Goal: Task Accomplishment & Management: Manage account settings

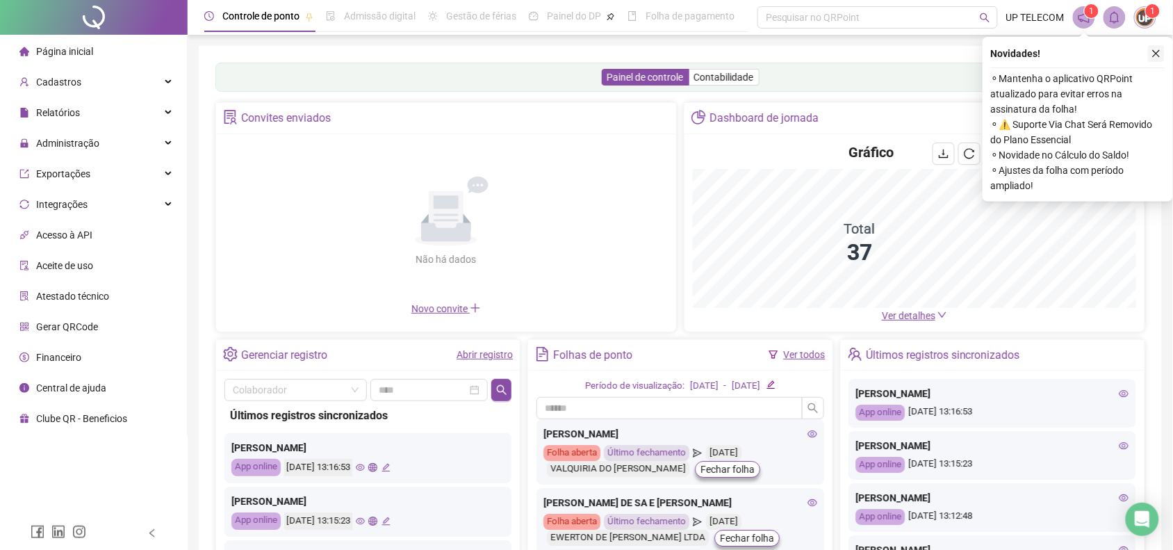
click at [1163, 58] on button "button" at bounding box center [1156, 53] width 17 height 17
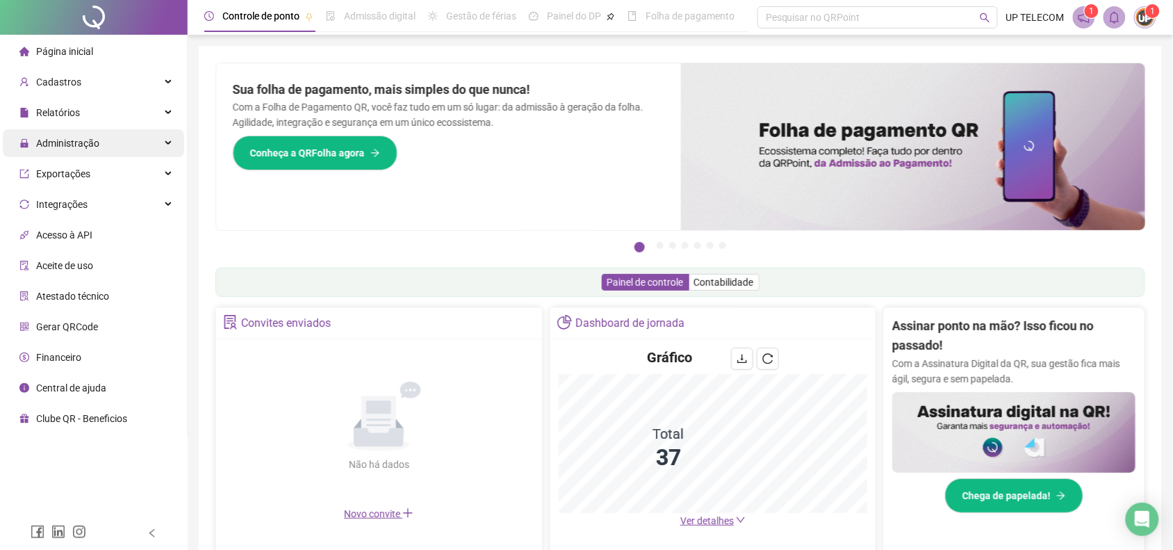
click at [132, 141] on div "Administração" at bounding box center [93, 143] width 181 height 28
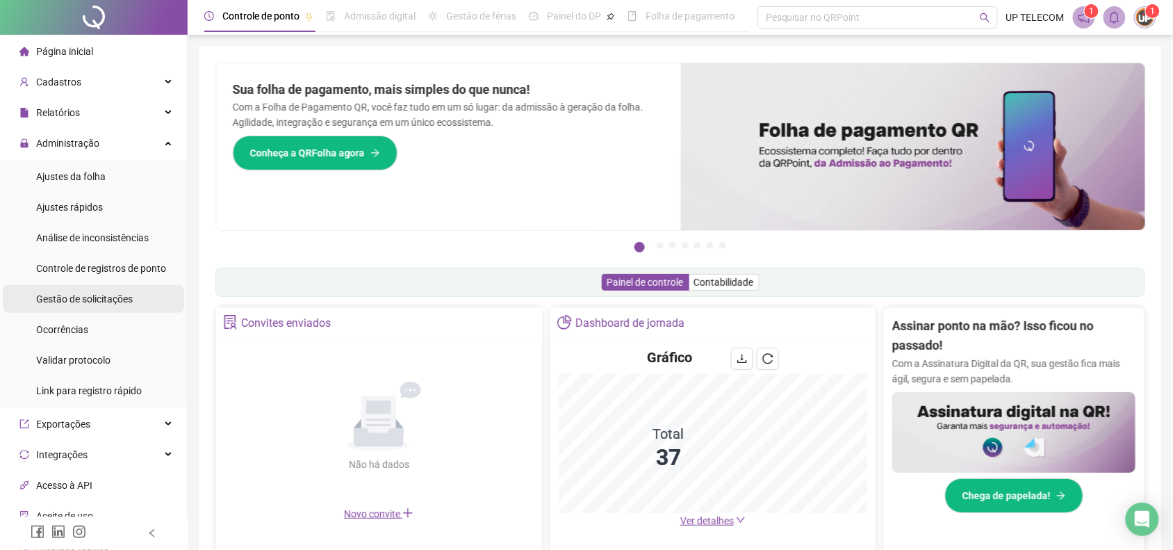
click at [117, 299] on span "Gestão de solicitações" at bounding box center [84, 298] width 97 height 11
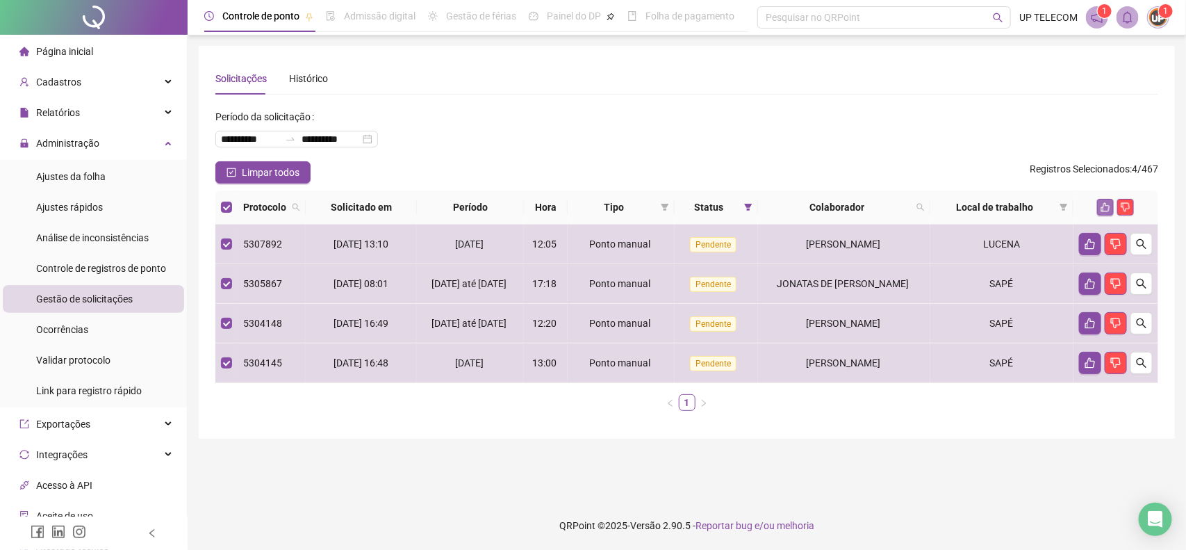
click at [1106, 204] on icon "like" at bounding box center [1106, 207] width 9 height 9
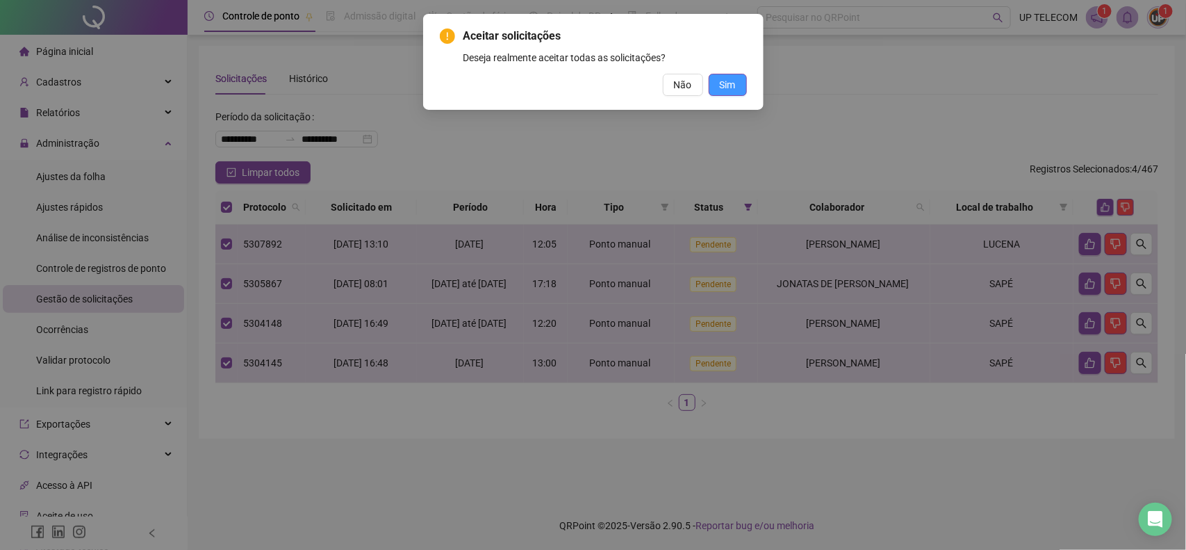
click at [737, 79] on button "Sim" at bounding box center [728, 85] width 38 height 22
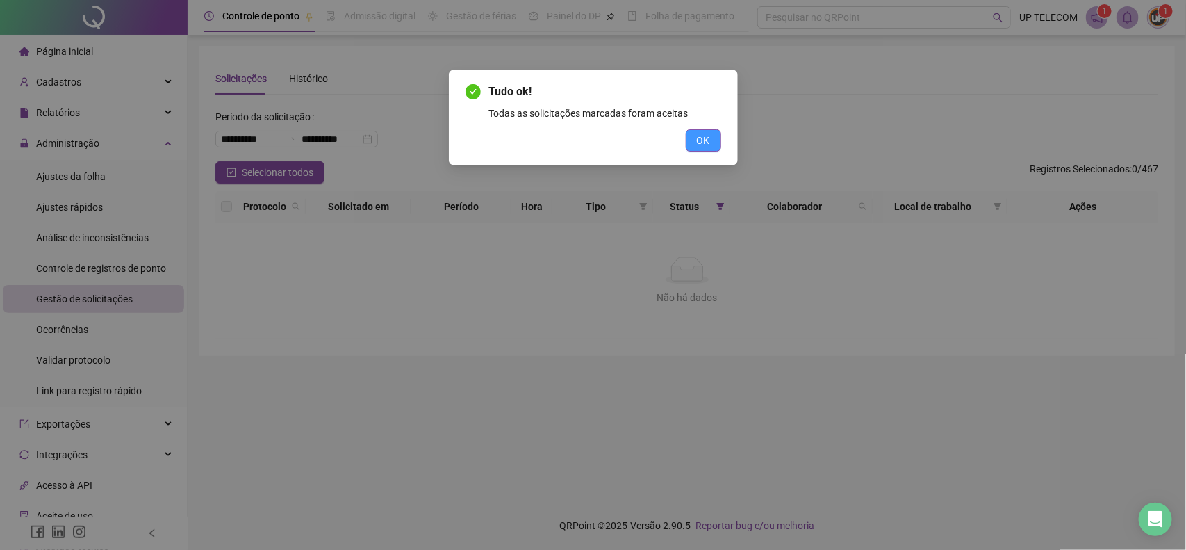
click at [689, 134] on button "OK" at bounding box center [703, 140] width 35 height 22
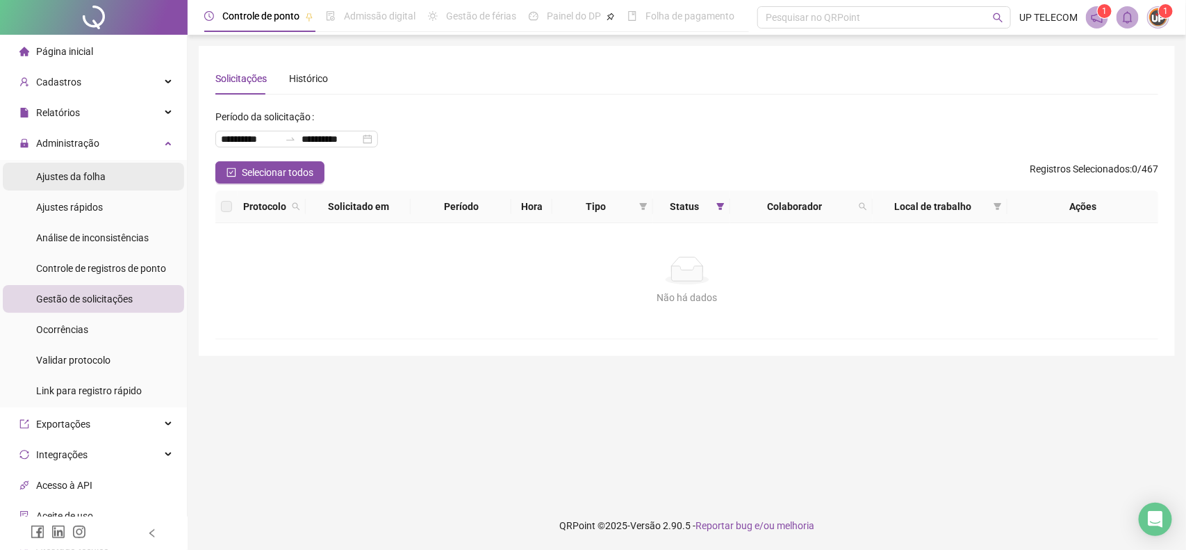
click at [92, 178] on span "Ajustes da folha" at bounding box center [71, 176] width 70 height 11
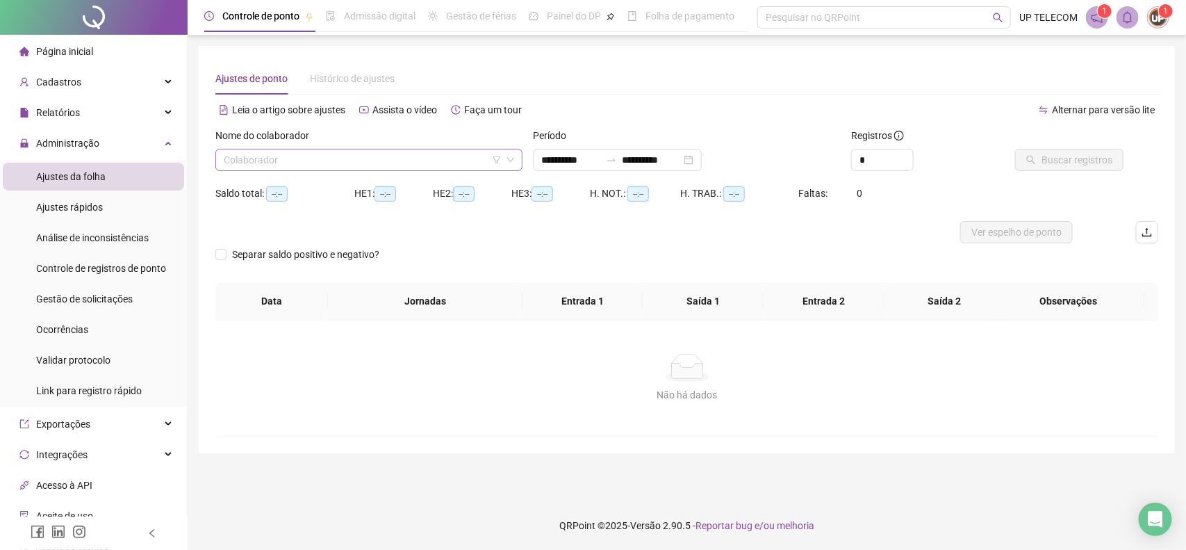
click at [358, 165] on input "search" at bounding box center [363, 159] width 278 height 21
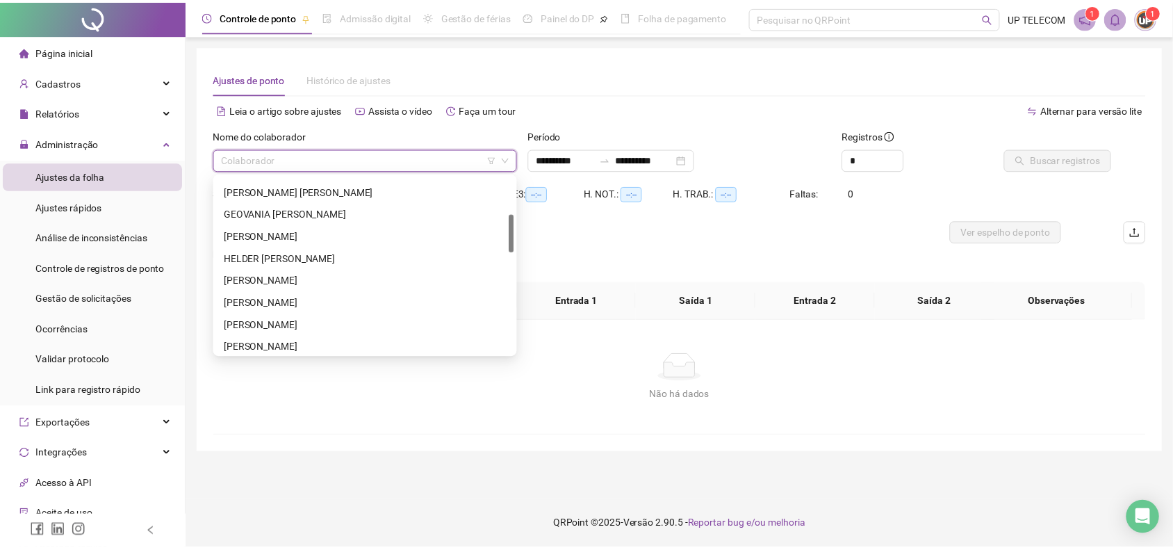
scroll to position [348, 0]
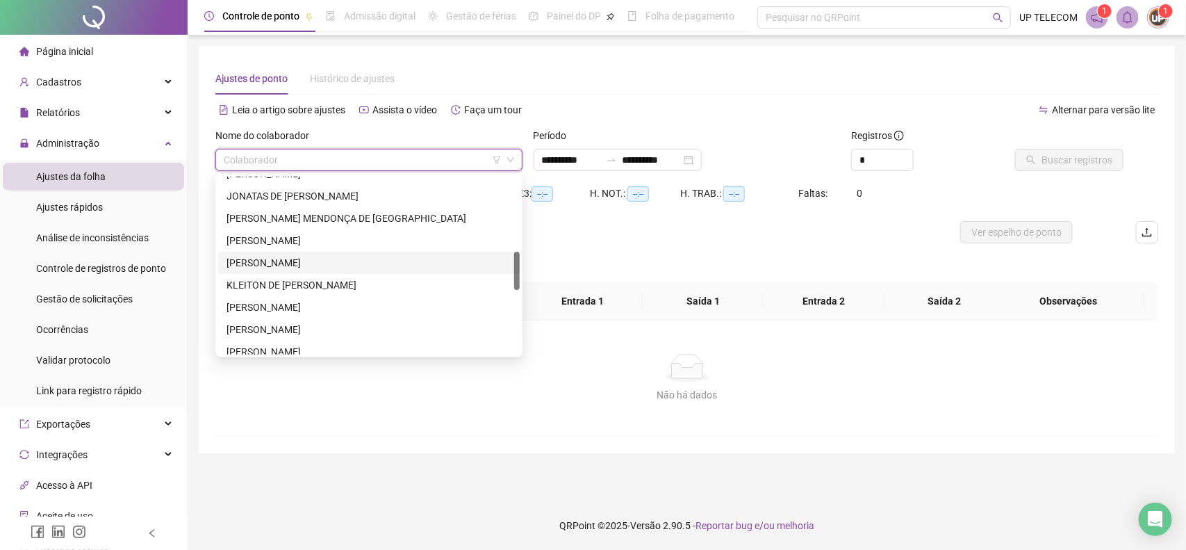
click at [310, 261] on div "[PERSON_NAME]" at bounding box center [369, 262] width 285 height 15
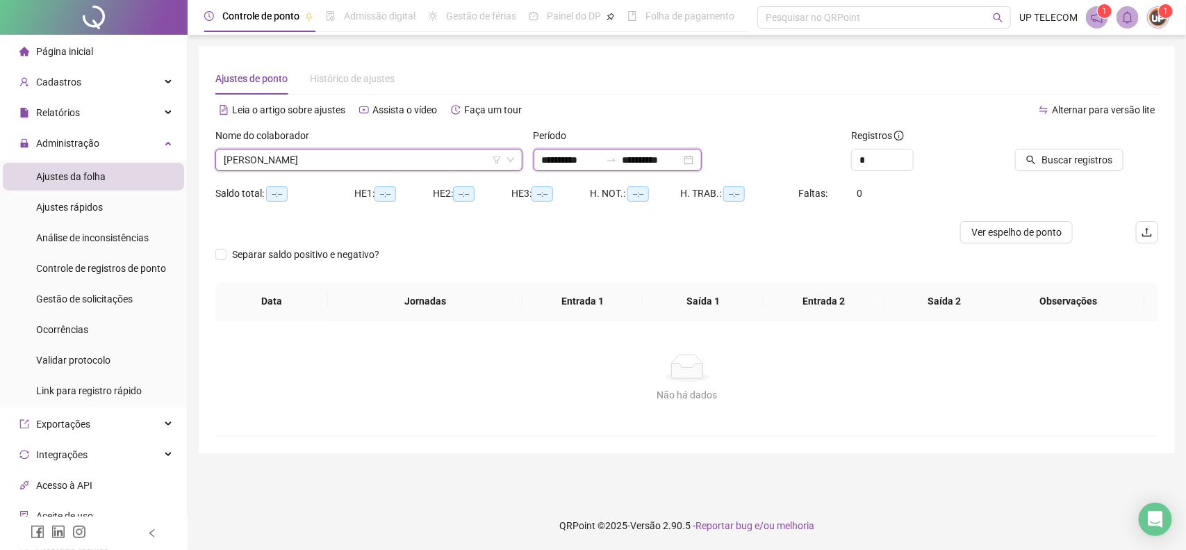
click at [601, 157] on input "**********" at bounding box center [571, 159] width 58 height 15
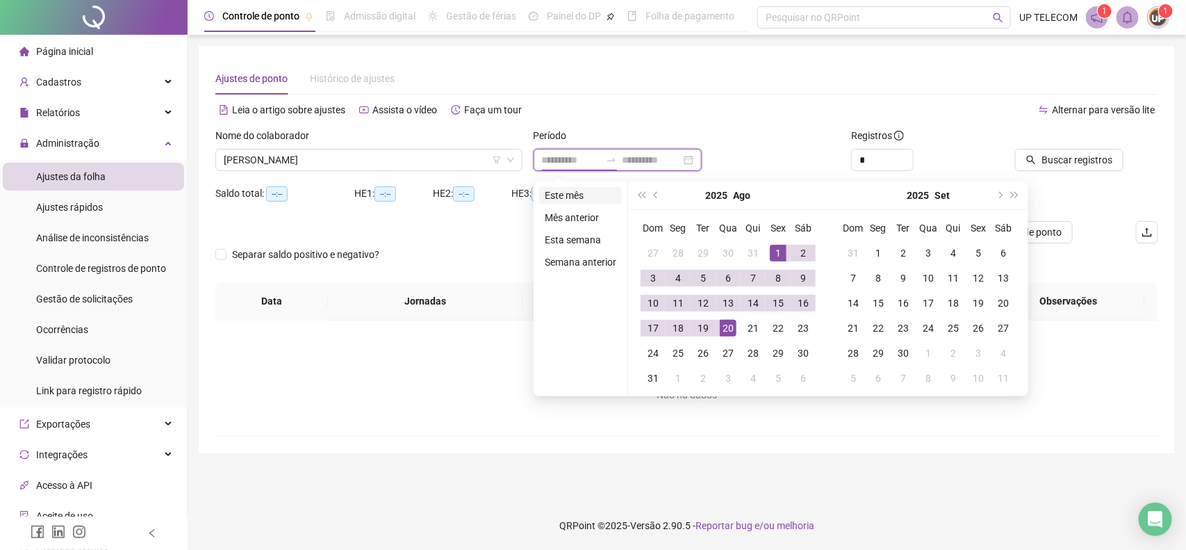
type input "**********"
click at [575, 188] on li "Este mês" at bounding box center [580, 195] width 83 height 17
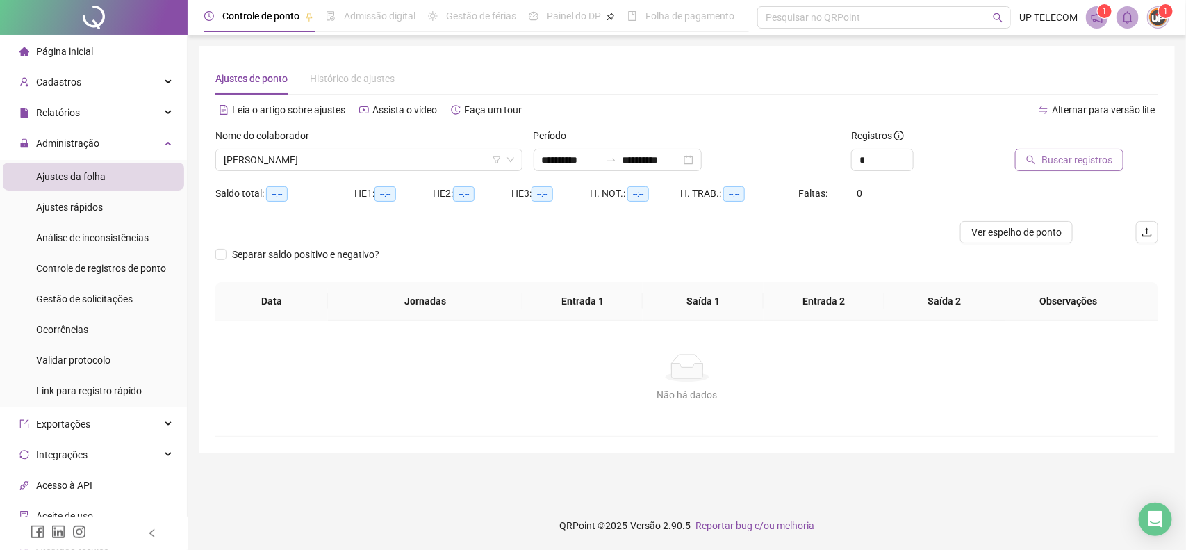
click at [1043, 163] on button "Buscar registros" at bounding box center [1069, 160] width 108 height 22
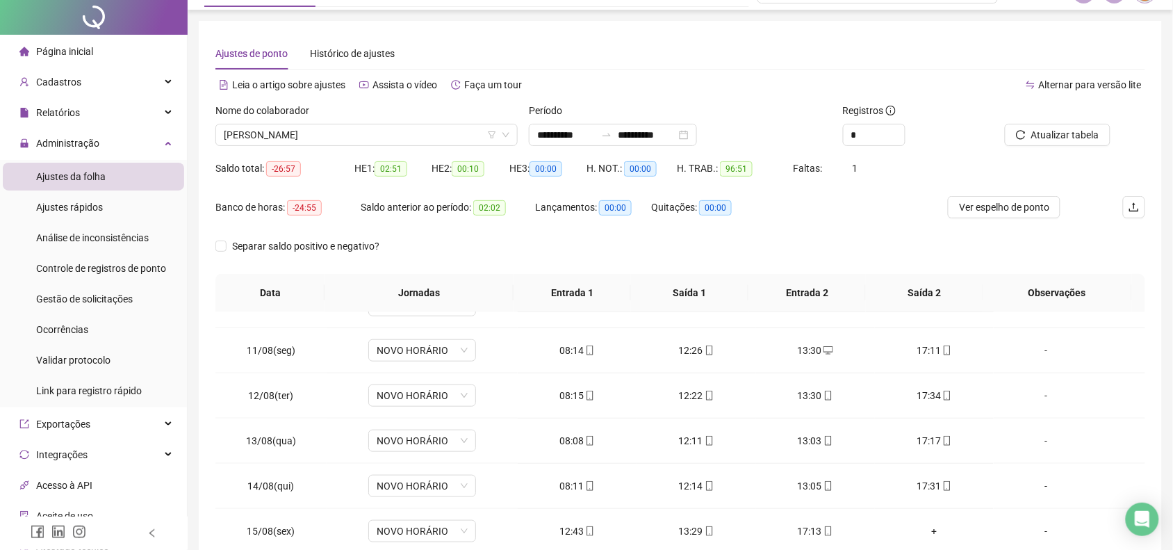
scroll to position [0, 0]
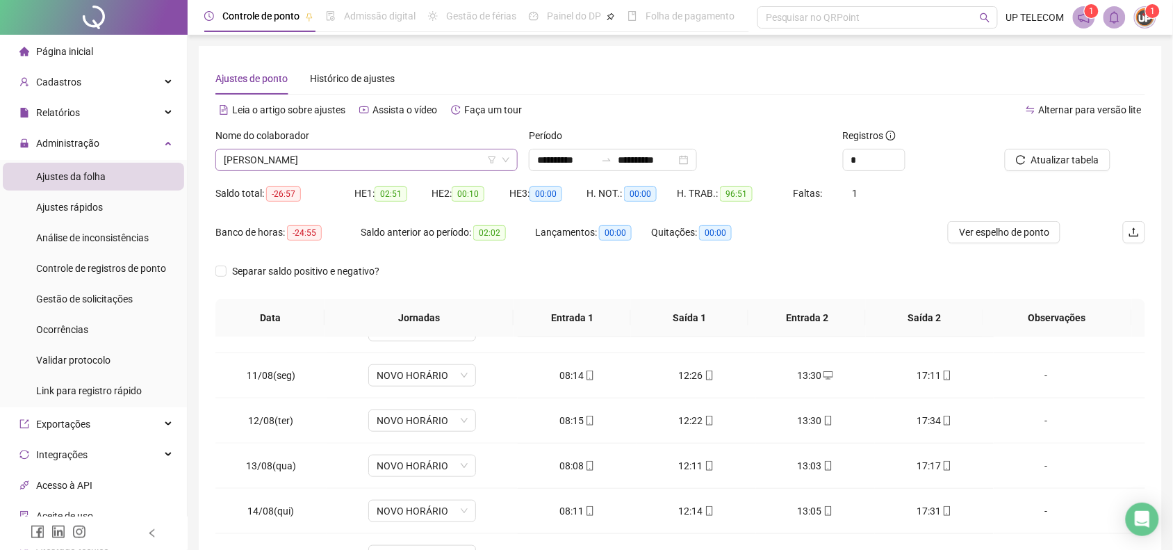
click at [405, 149] on span "[PERSON_NAME]" at bounding box center [367, 159] width 286 height 21
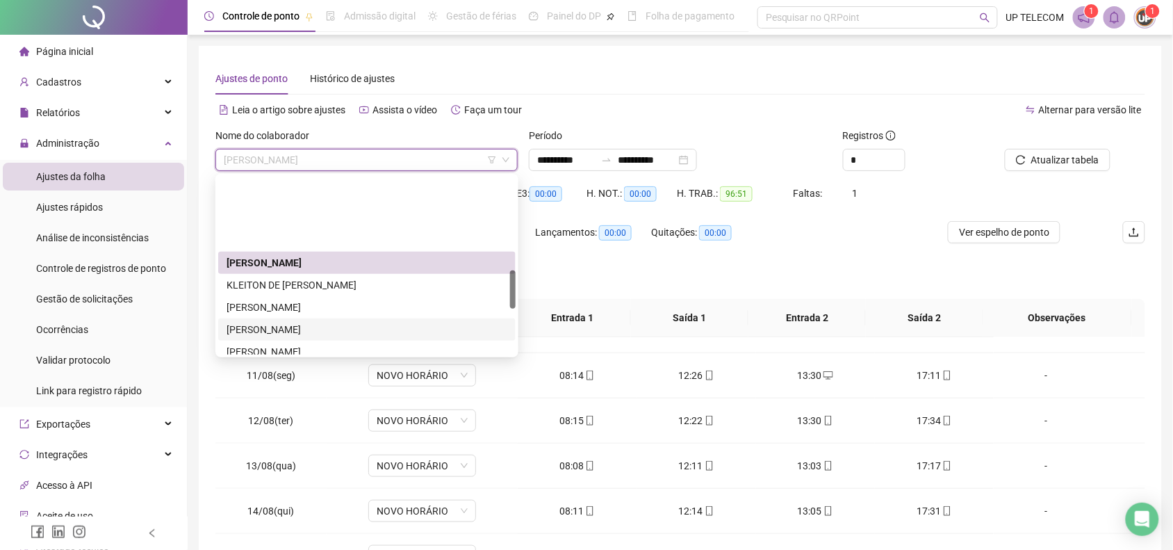
scroll to position [521, 0]
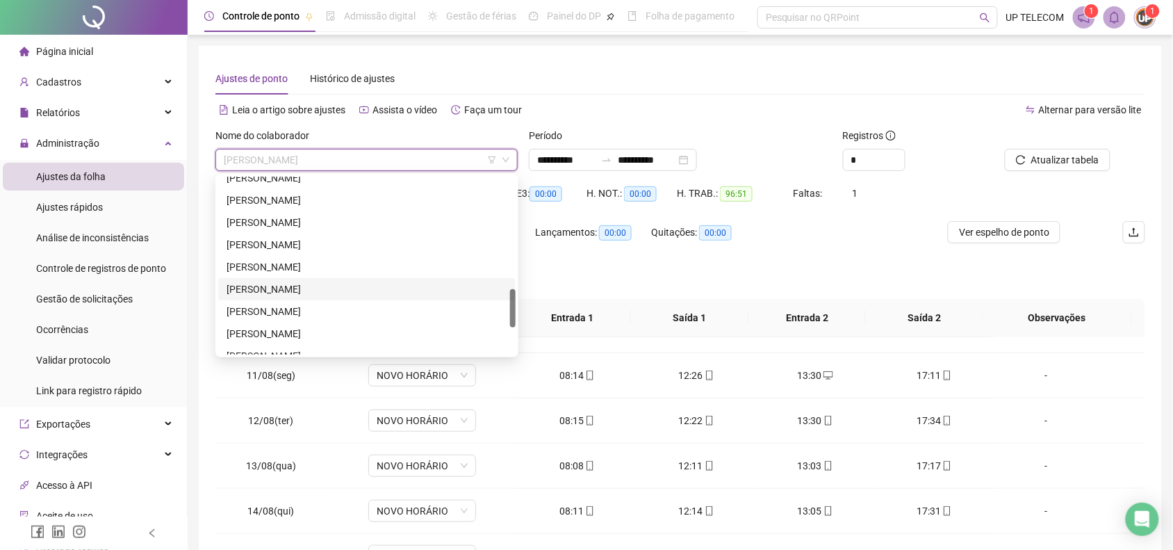
click at [300, 283] on div "[PERSON_NAME]" at bounding box center [367, 288] width 281 height 15
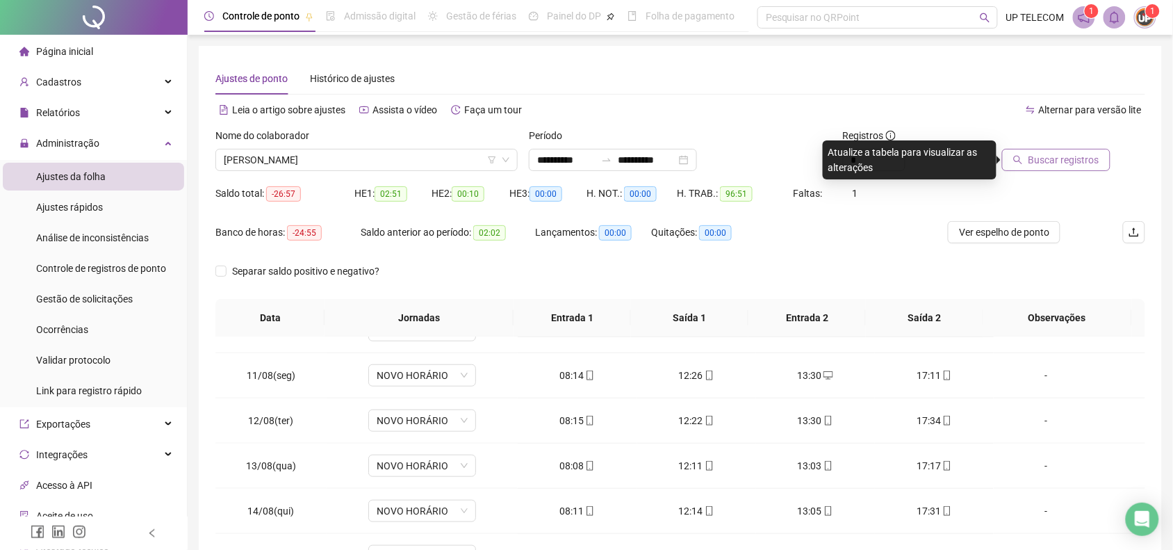
click at [1072, 167] on span "Buscar registros" at bounding box center [1064, 159] width 71 height 15
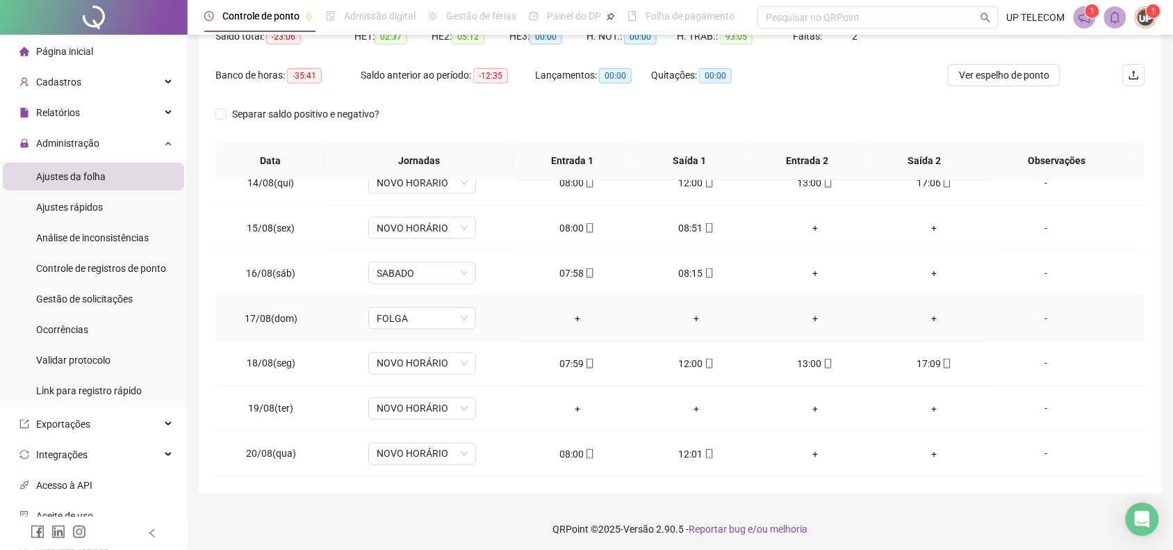
scroll to position [161, 0]
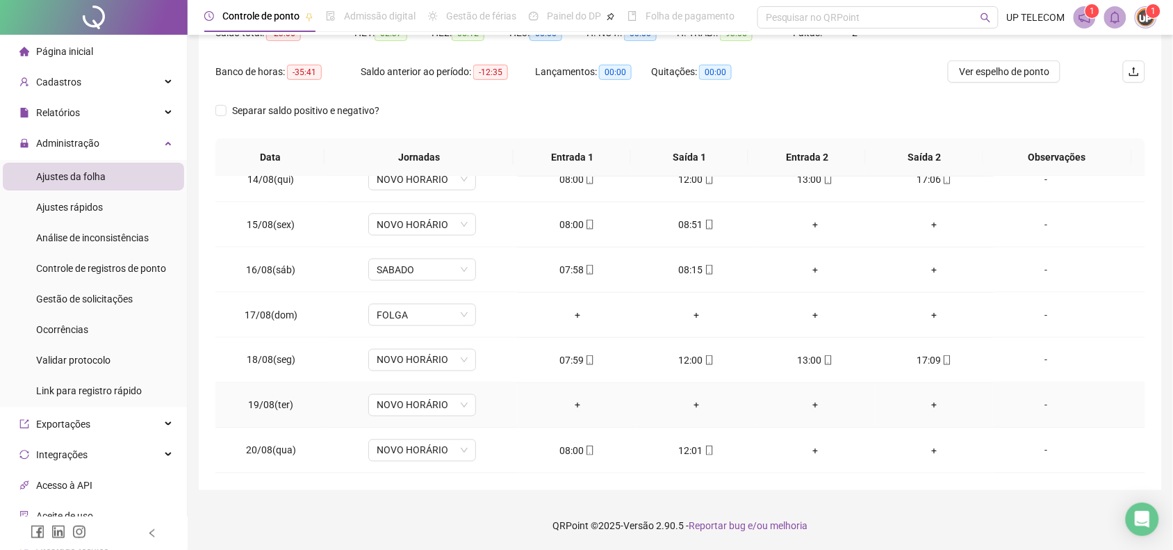
click at [1043, 405] on div "-" at bounding box center [1046, 405] width 82 height 15
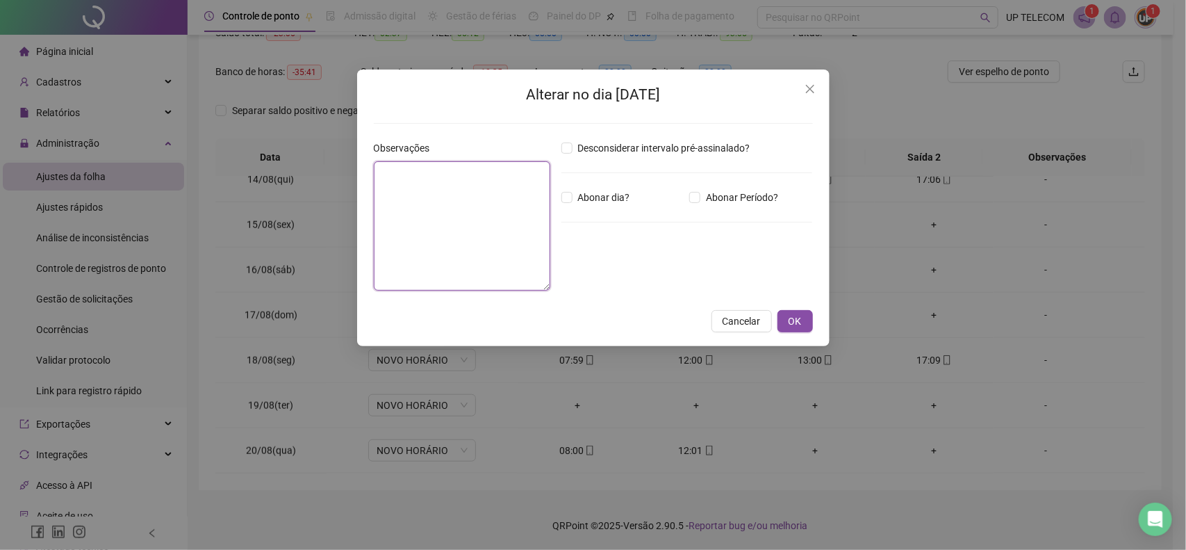
click at [457, 206] on textarea at bounding box center [462, 225] width 177 height 129
type textarea "********"
click at [614, 204] on span "Abonar dia?" at bounding box center [604, 197] width 63 height 15
click at [792, 320] on span "OK" at bounding box center [795, 320] width 13 height 15
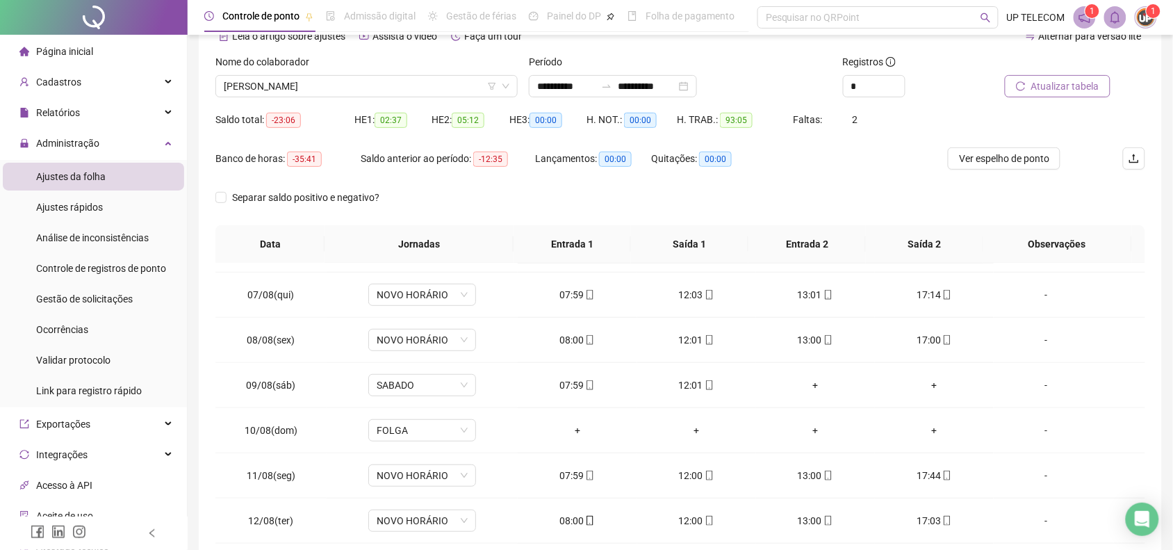
scroll to position [0, 0]
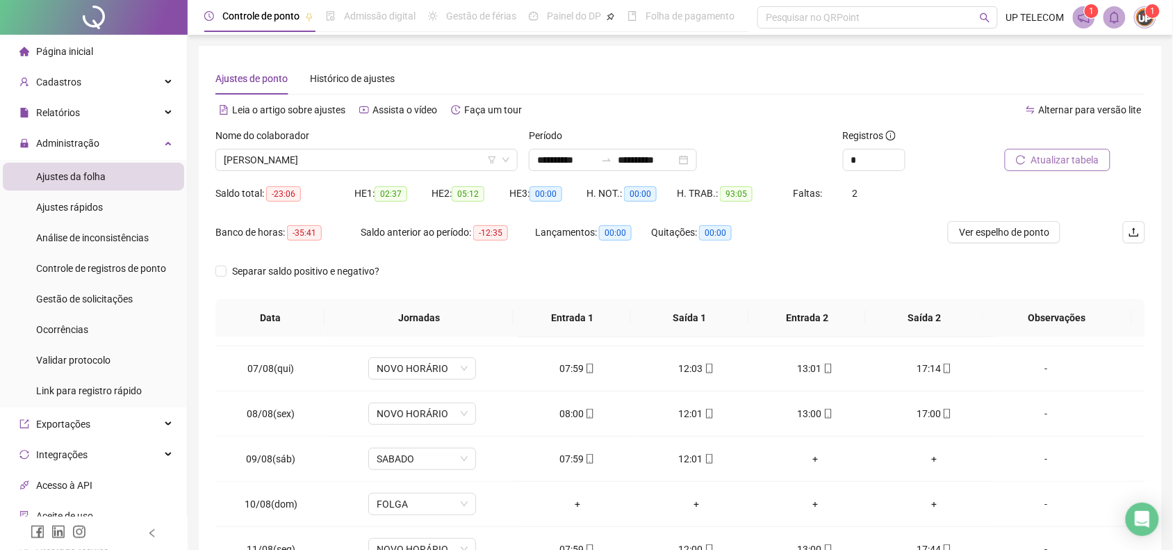
click at [1053, 165] on span "Atualizar tabela" at bounding box center [1065, 159] width 68 height 15
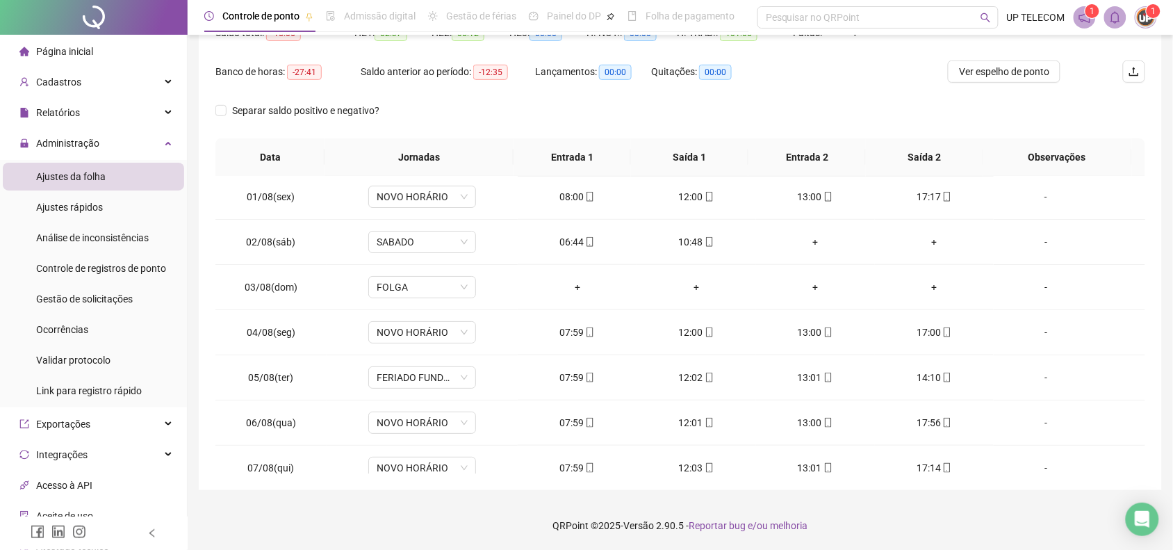
scroll to position [1, 0]
click at [64, 88] on span "Cadastros" at bounding box center [50, 82] width 62 height 28
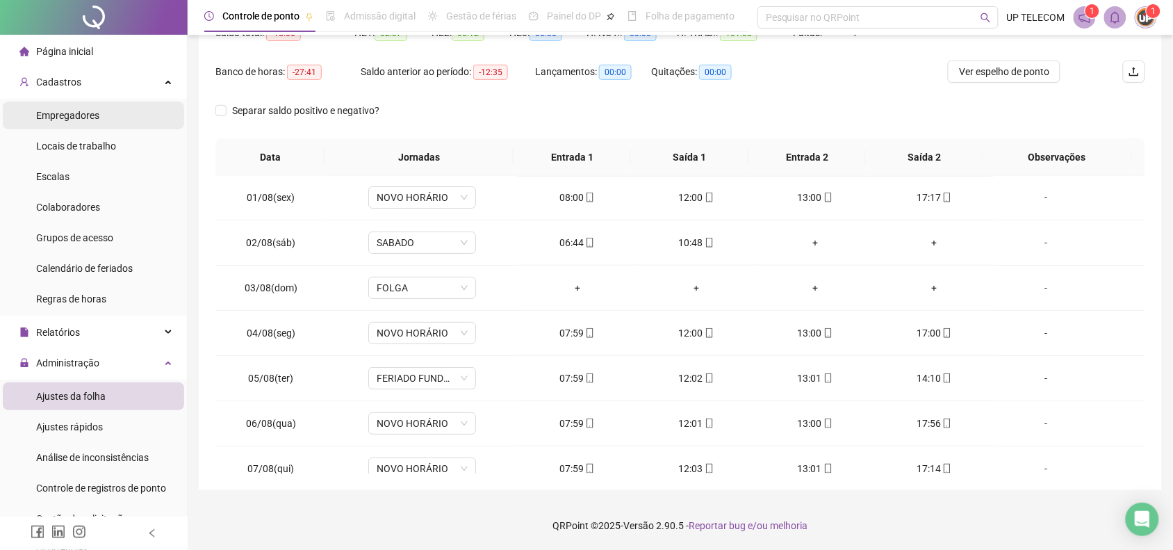
click at [101, 113] on li "Empregadores" at bounding box center [93, 115] width 181 height 28
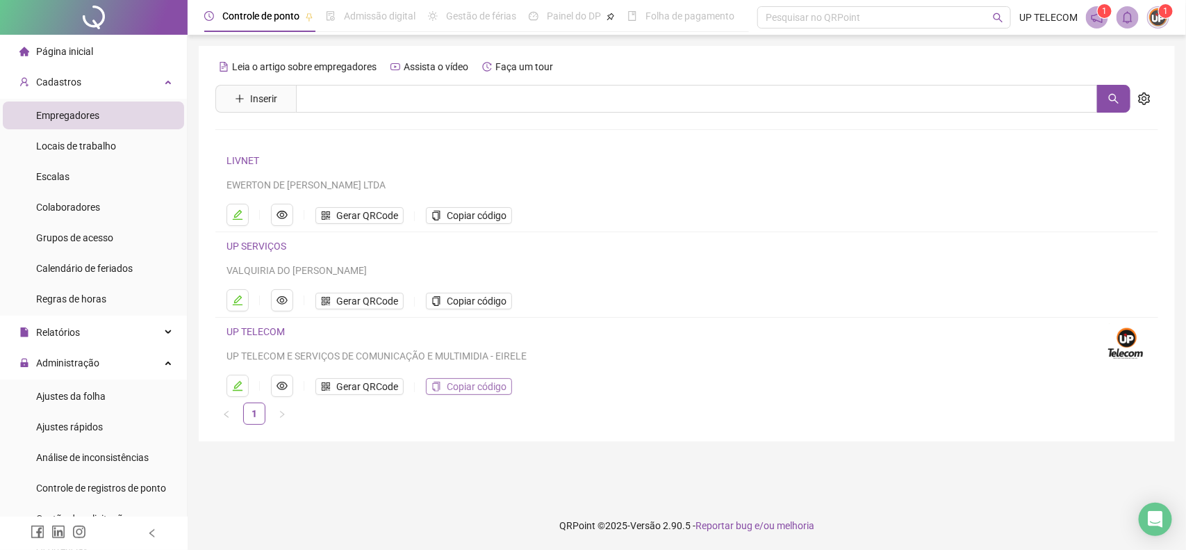
click at [459, 393] on span "Copiar código" at bounding box center [477, 386] width 60 height 15
click at [81, 396] on span "Ajustes da folha" at bounding box center [71, 396] width 70 height 11
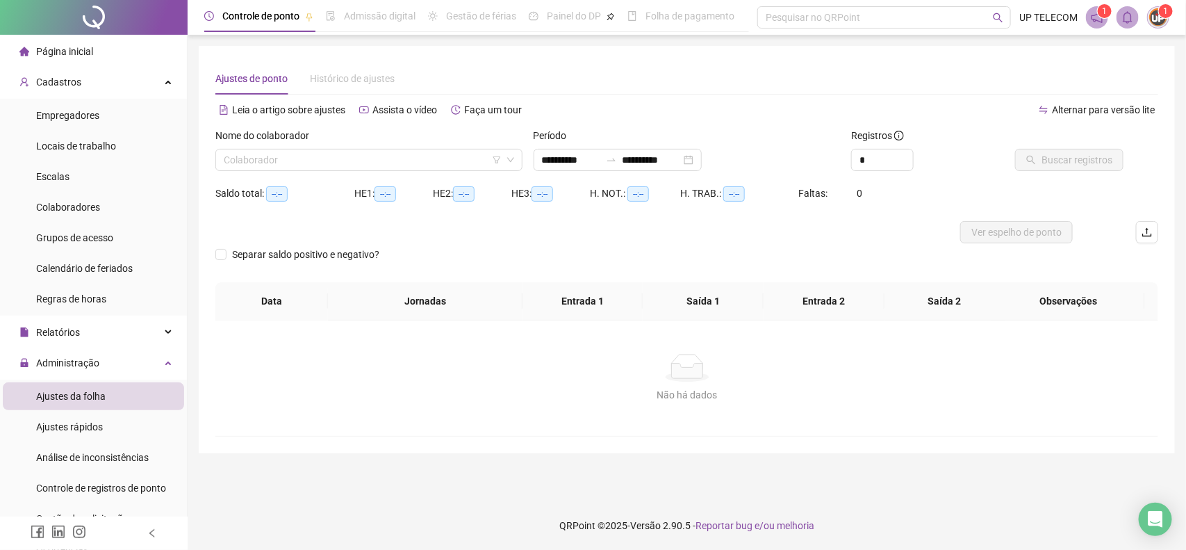
type input "**********"
click at [291, 172] on div "Nome do colaborador Colaborador" at bounding box center [369, 155] width 318 height 54
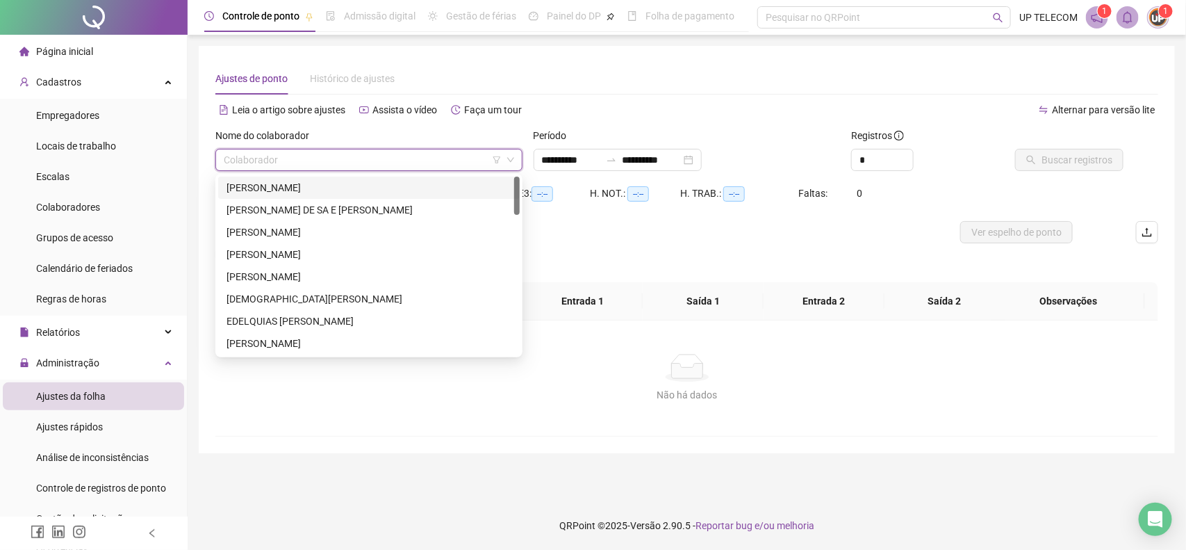
click at [294, 168] on input "search" at bounding box center [363, 159] width 278 height 21
click at [311, 192] on div "[PERSON_NAME]" at bounding box center [369, 187] width 285 height 15
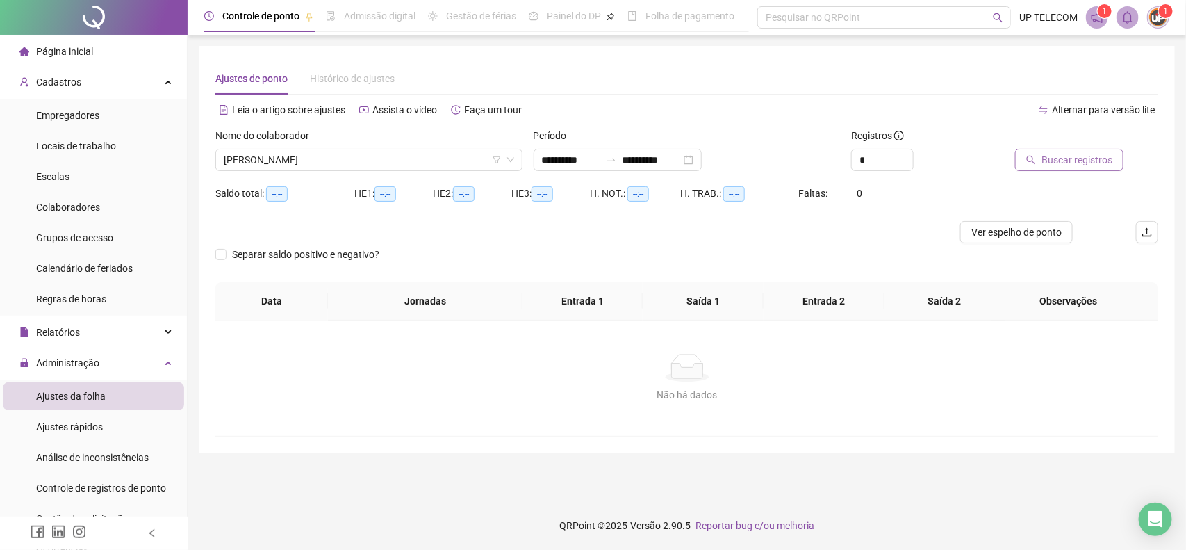
click at [1098, 158] on span "Buscar registros" at bounding box center [1077, 159] width 71 height 15
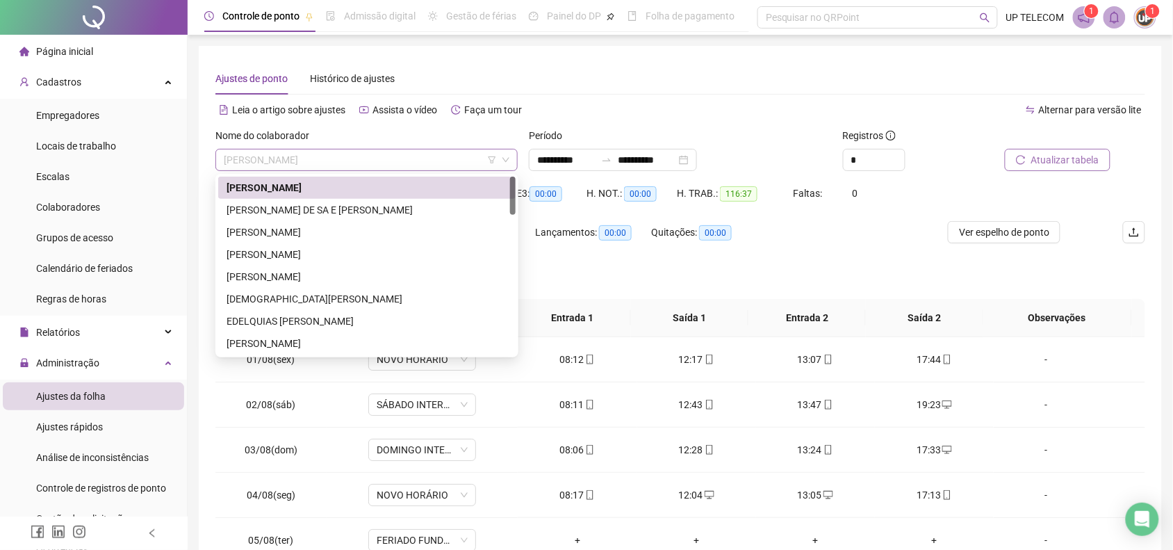
click at [342, 158] on span "[PERSON_NAME]" at bounding box center [367, 159] width 286 height 21
click at [315, 215] on div "[PERSON_NAME] DE SA E [PERSON_NAME]" at bounding box center [367, 209] width 281 height 15
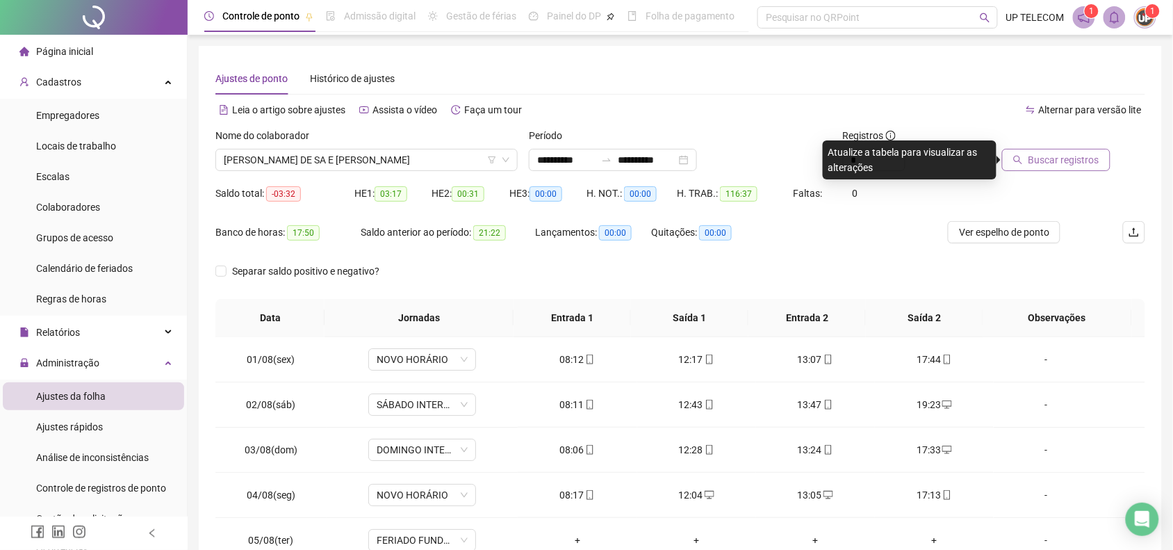
click at [1063, 167] on span "Buscar registros" at bounding box center [1064, 159] width 71 height 15
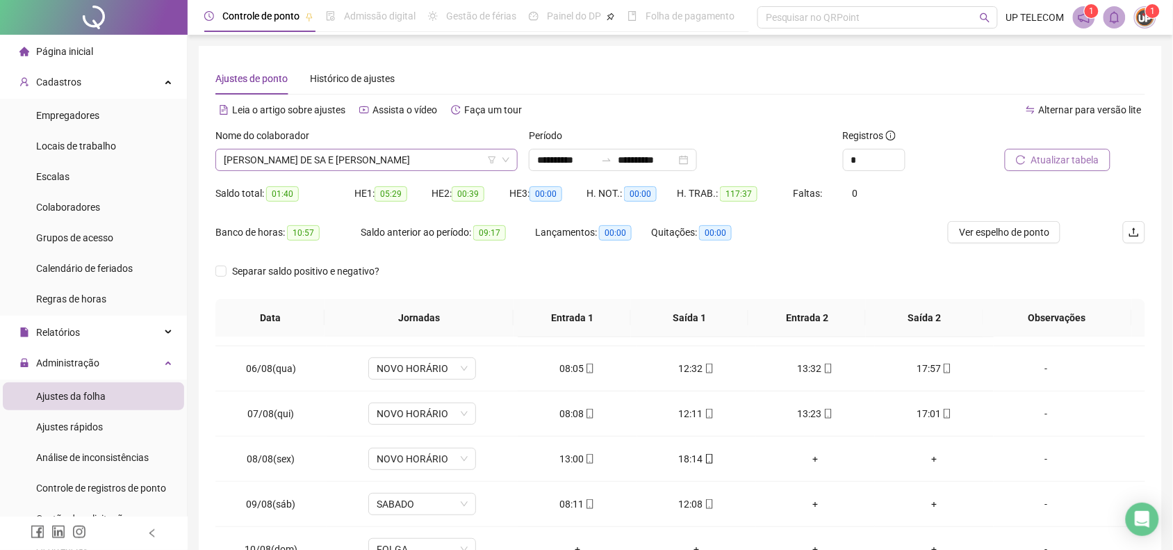
click at [352, 165] on span "[PERSON_NAME] DE SA E [PERSON_NAME]" at bounding box center [367, 159] width 286 height 21
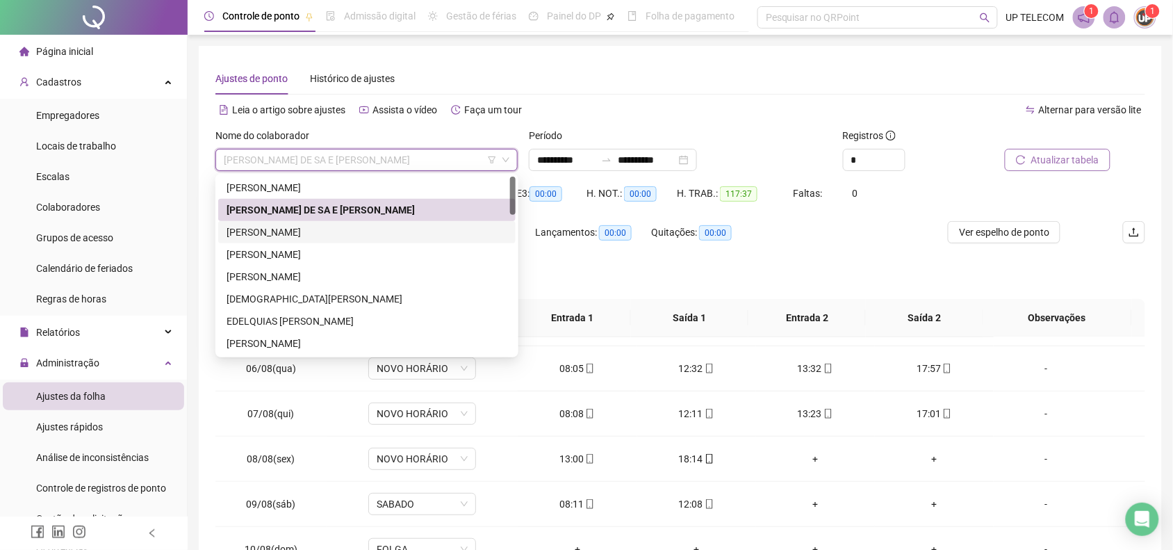
click at [334, 227] on div "[PERSON_NAME]" at bounding box center [367, 231] width 281 height 15
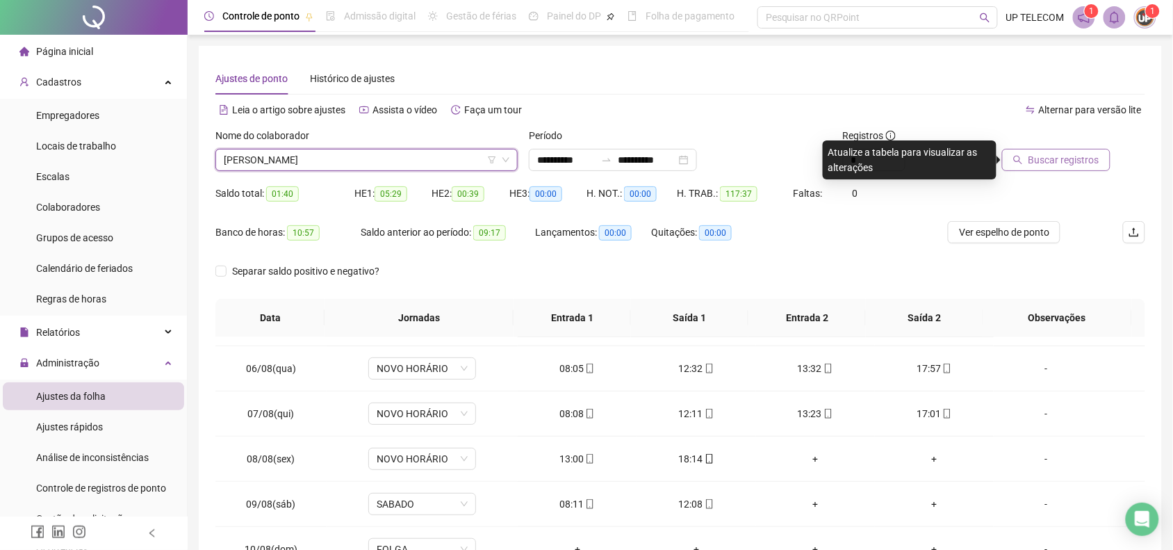
click at [1058, 151] on button "Buscar registros" at bounding box center [1056, 160] width 108 height 22
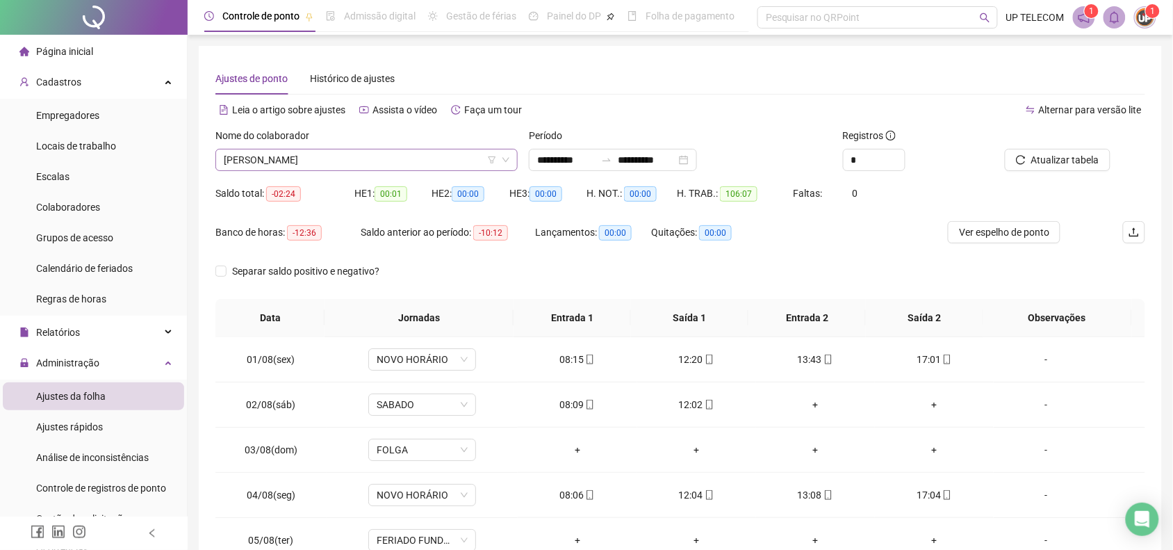
click at [373, 168] on span "[PERSON_NAME]" at bounding box center [367, 159] width 286 height 21
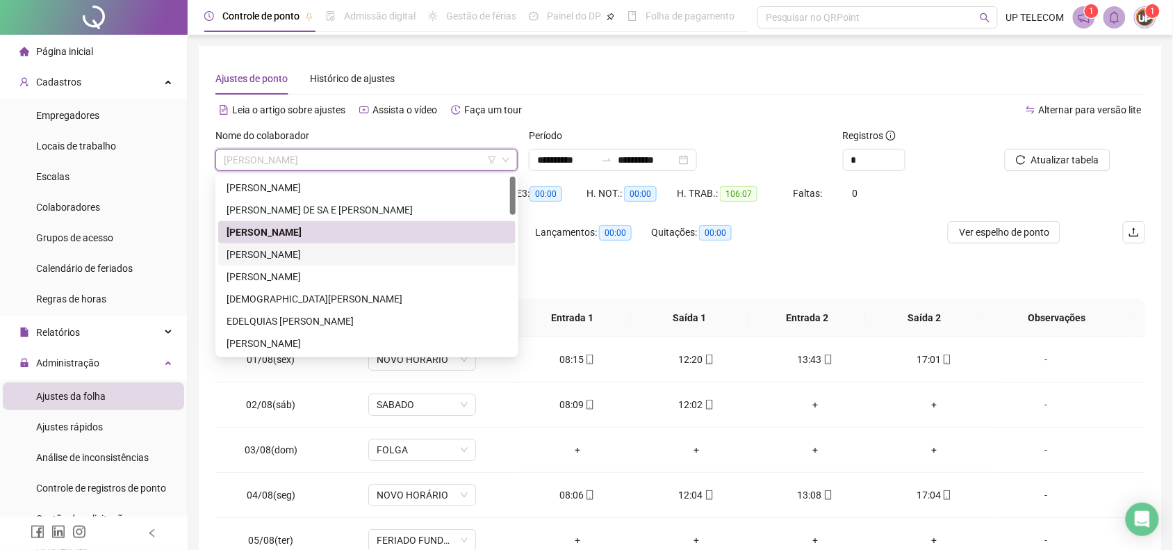
click at [303, 258] on div "[PERSON_NAME]" at bounding box center [367, 254] width 281 height 15
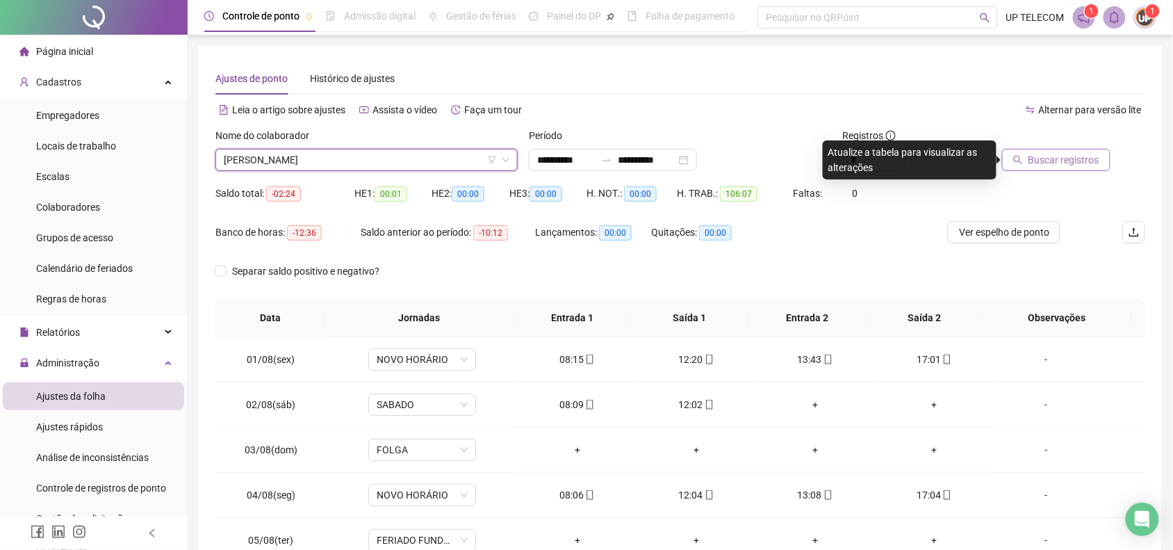
click at [1044, 165] on span "Buscar registros" at bounding box center [1064, 159] width 71 height 15
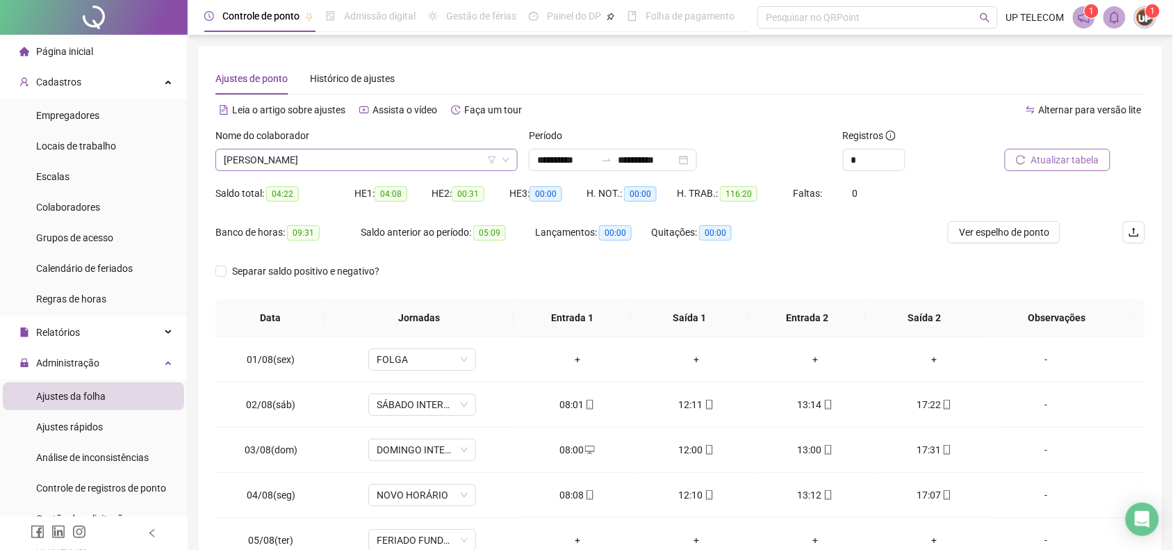
click at [365, 161] on span "[PERSON_NAME]" at bounding box center [367, 159] width 286 height 21
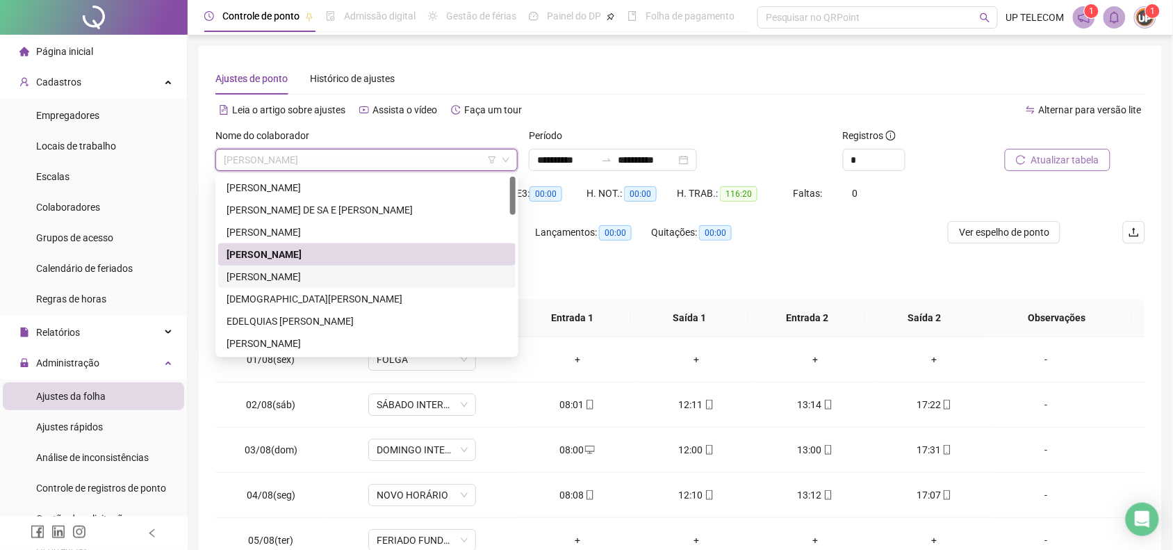
click at [335, 270] on div "[PERSON_NAME]" at bounding box center [367, 276] width 281 height 15
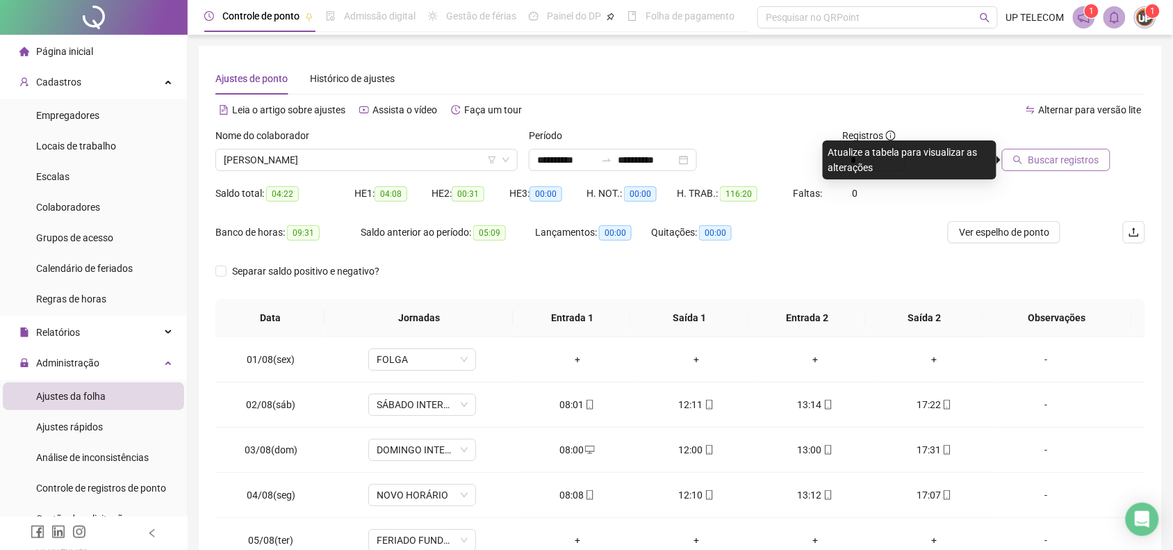
click at [1047, 161] on span "Buscar registros" at bounding box center [1064, 159] width 71 height 15
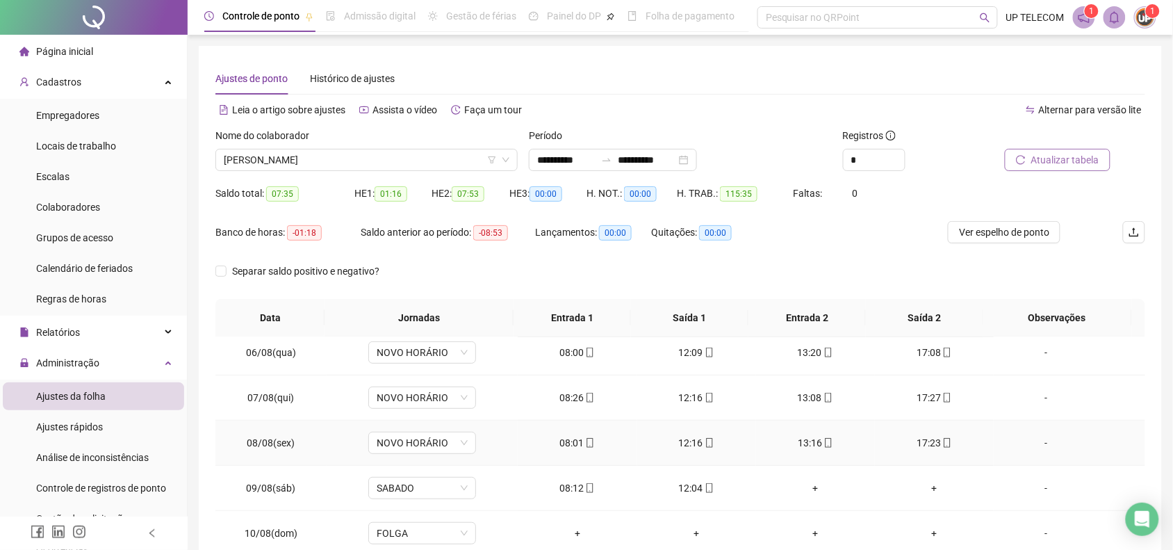
scroll to position [217, 0]
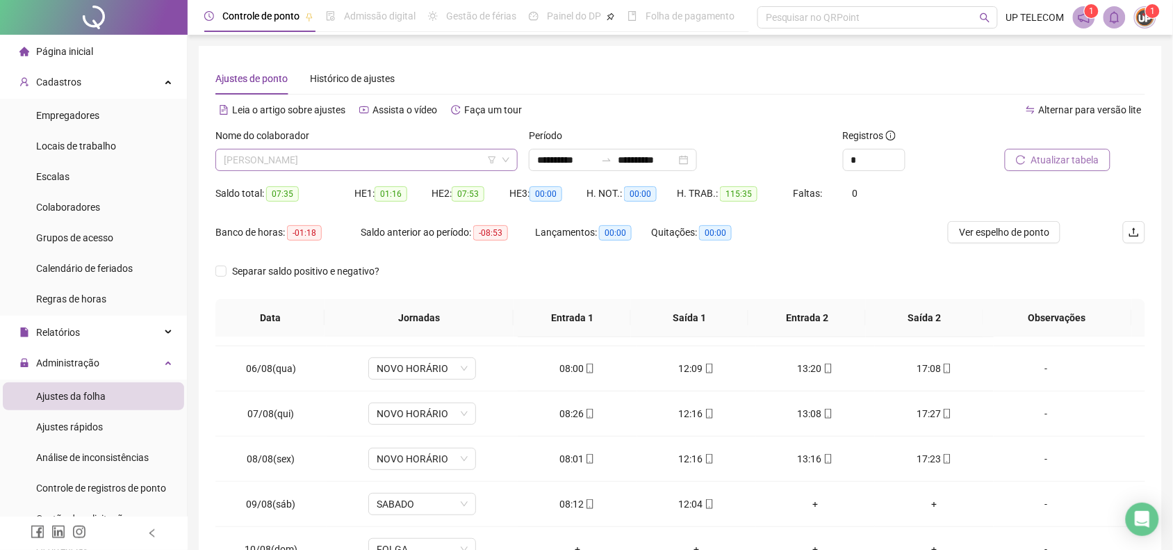
click at [438, 152] on span "[PERSON_NAME]" at bounding box center [367, 159] width 286 height 21
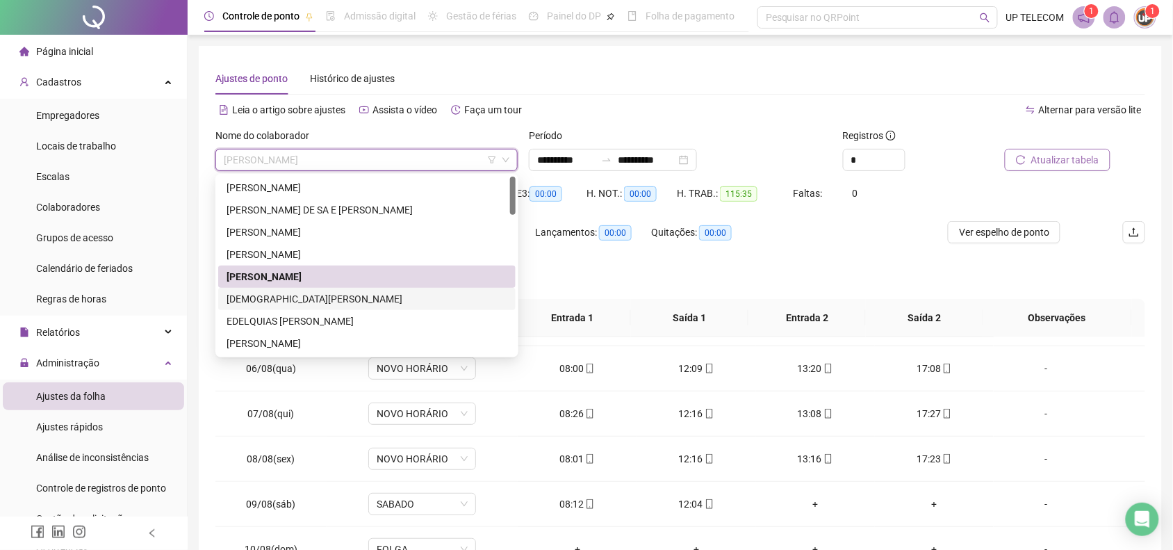
click at [327, 300] on div "[DEMOGRAPHIC_DATA][PERSON_NAME]" at bounding box center [367, 298] width 281 height 15
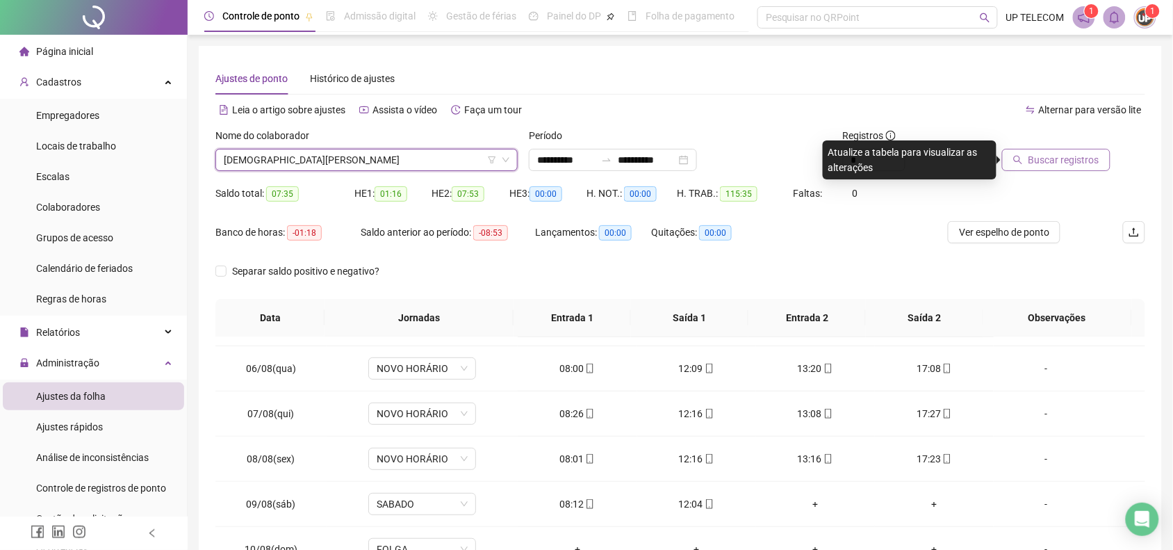
click at [1031, 152] on span "Buscar registros" at bounding box center [1064, 159] width 71 height 15
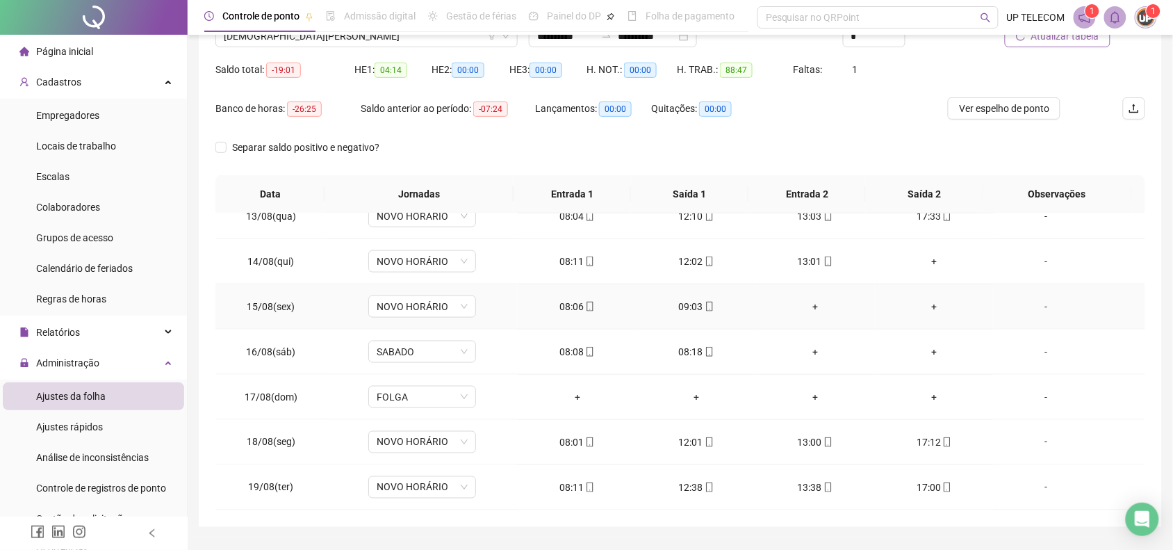
scroll to position [161, 0]
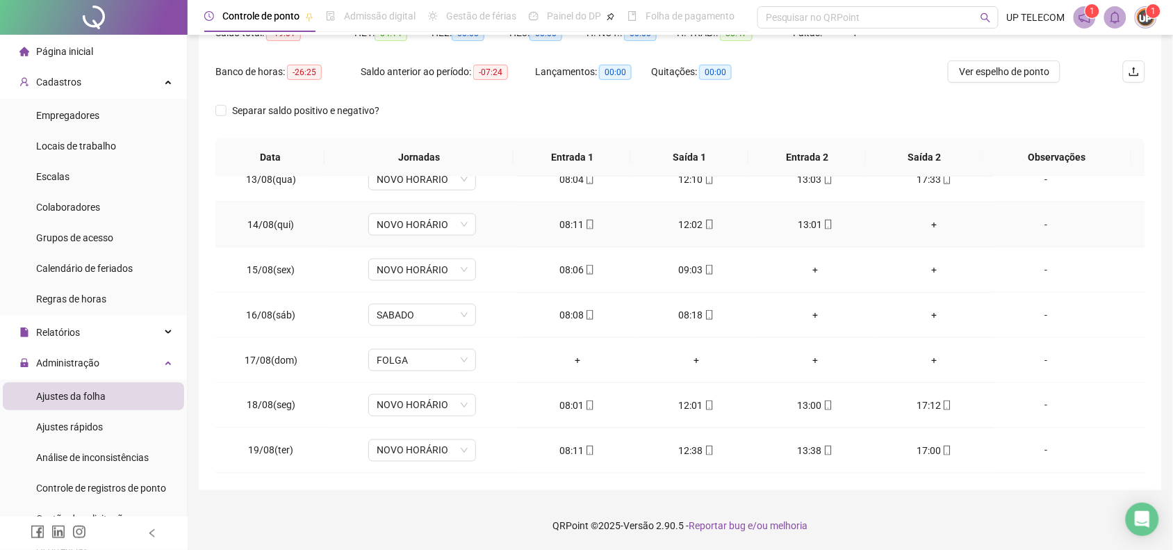
click at [929, 217] on div "+" at bounding box center [934, 224] width 97 height 15
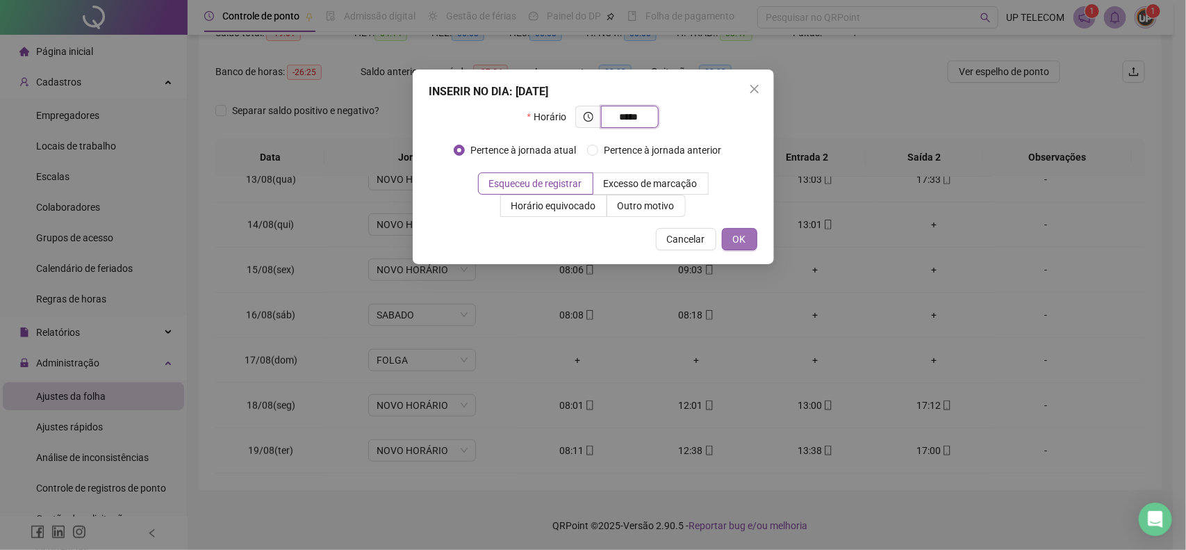
type input "*****"
click at [725, 234] on button "OK" at bounding box center [739, 239] width 35 height 22
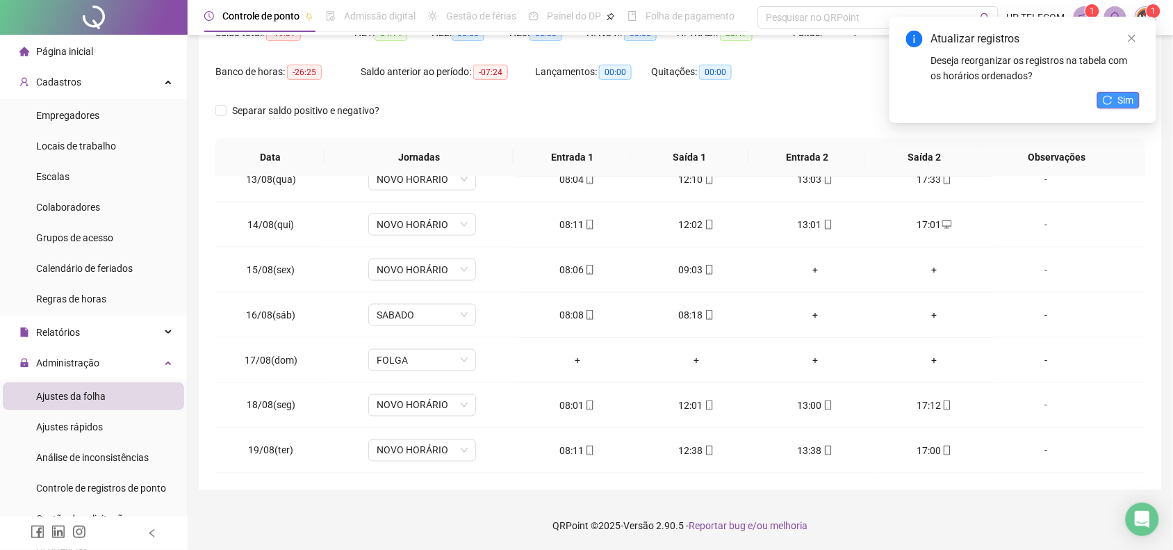
click at [1119, 99] on span "Sim" at bounding box center [1126, 99] width 16 height 15
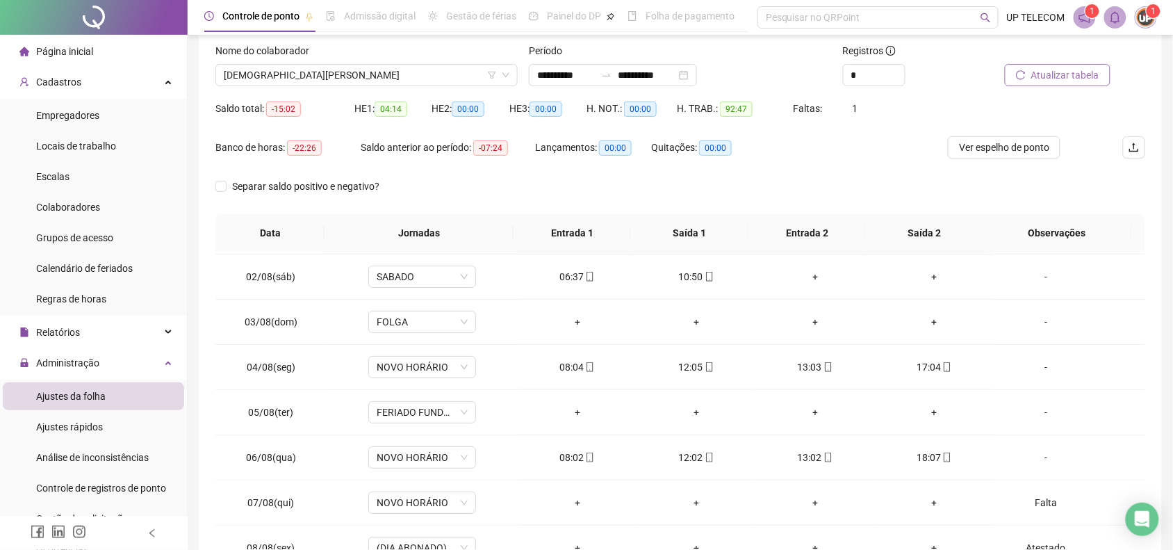
scroll to position [0, 0]
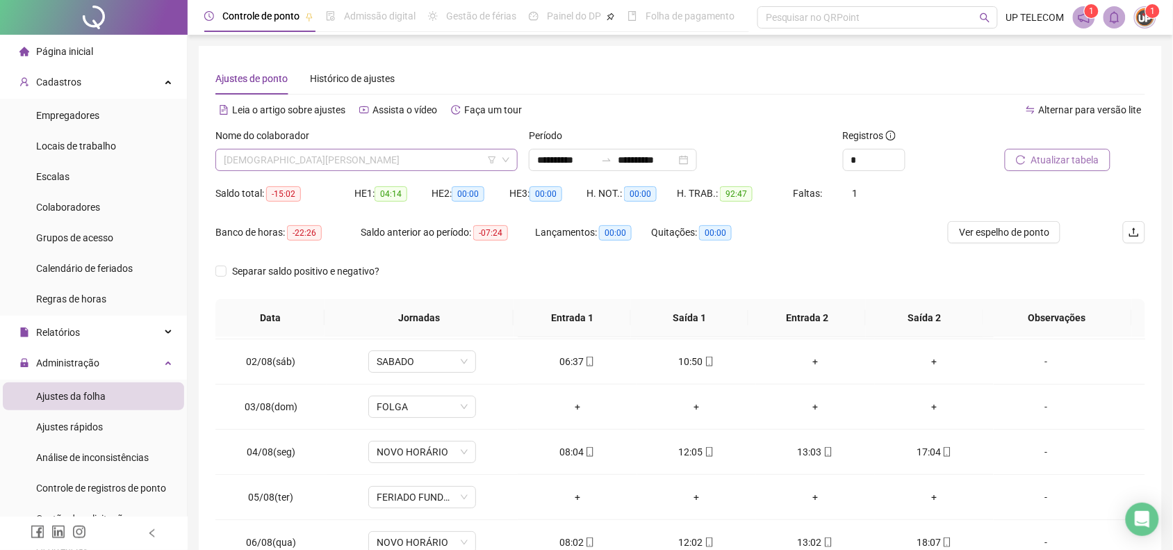
click at [362, 158] on span "[DEMOGRAPHIC_DATA][PERSON_NAME]" at bounding box center [367, 159] width 286 height 21
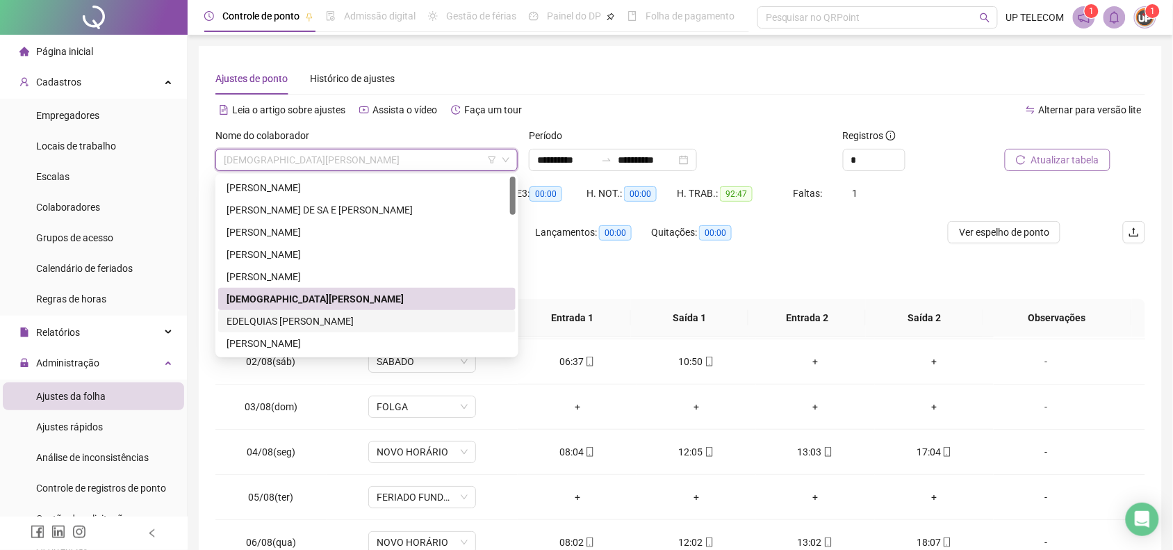
click at [263, 324] on div "EDELQUIAS [PERSON_NAME]" at bounding box center [367, 320] width 281 height 15
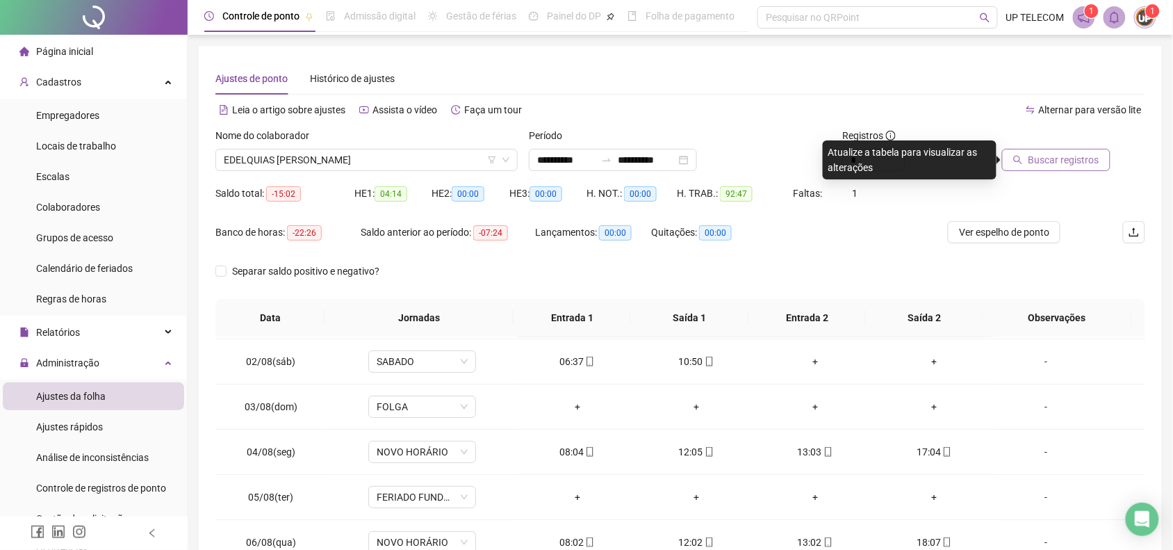
click at [1015, 156] on button "Buscar registros" at bounding box center [1056, 160] width 108 height 22
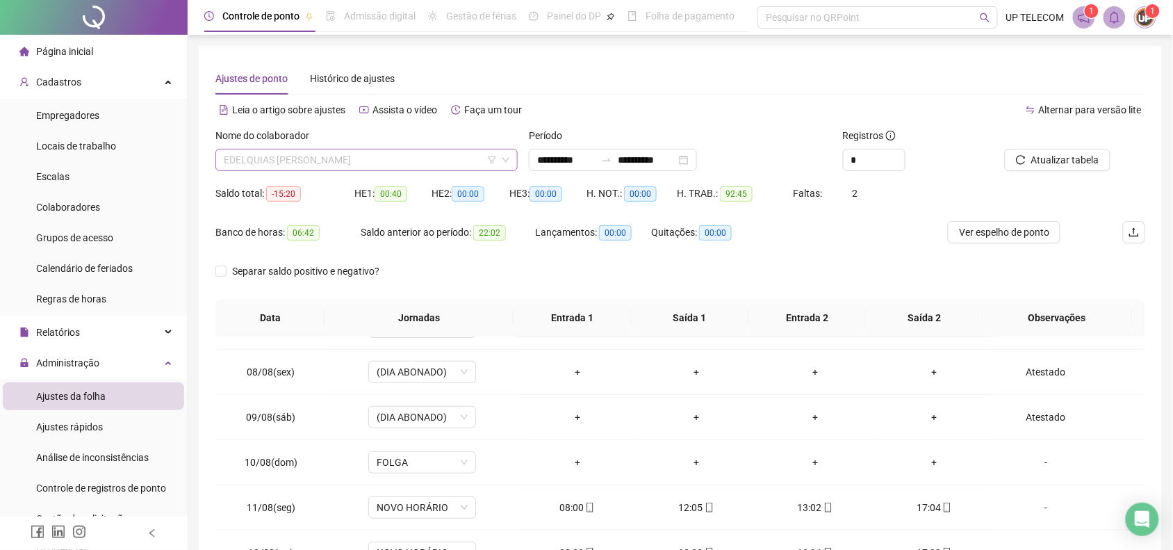
click at [325, 163] on span "EDELQUIAS [PERSON_NAME]" at bounding box center [367, 159] width 286 height 21
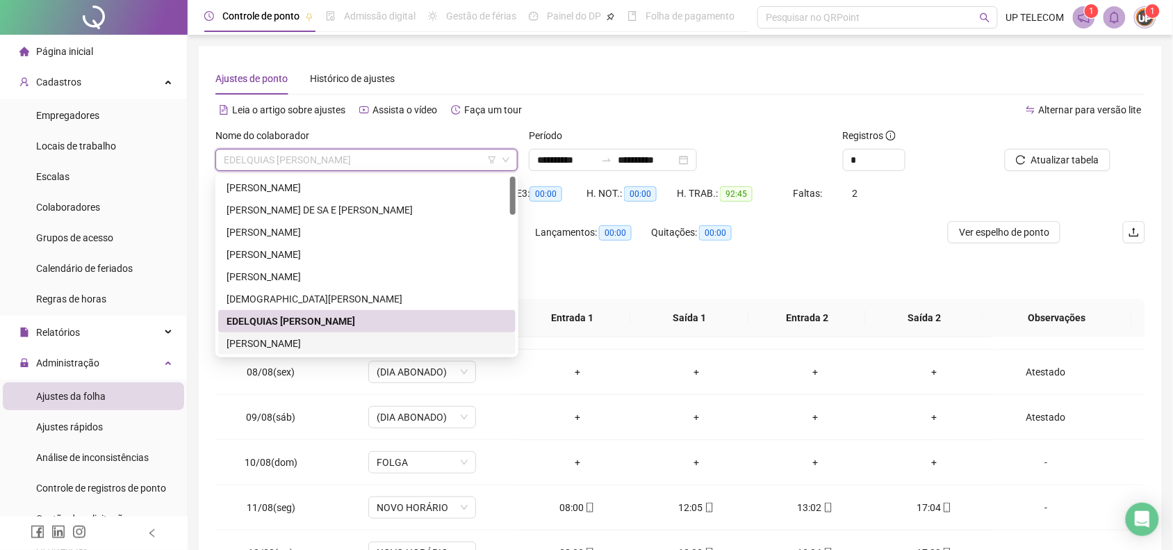
click at [278, 334] on div "[PERSON_NAME]" at bounding box center [366, 343] width 297 height 22
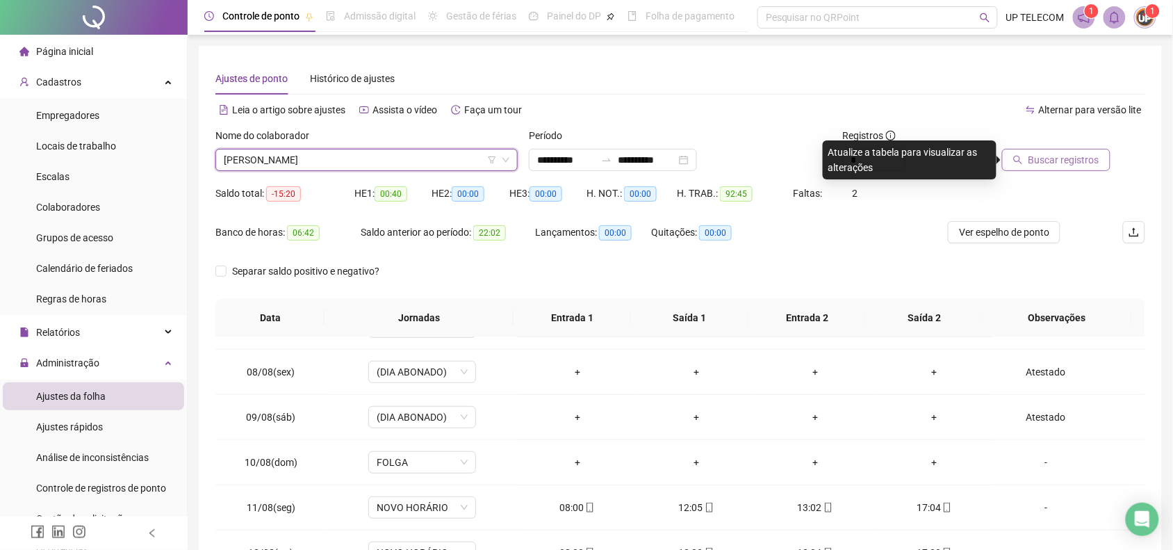
click at [1053, 167] on span "Buscar registros" at bounding box center [1064, 159] width 71 height 15
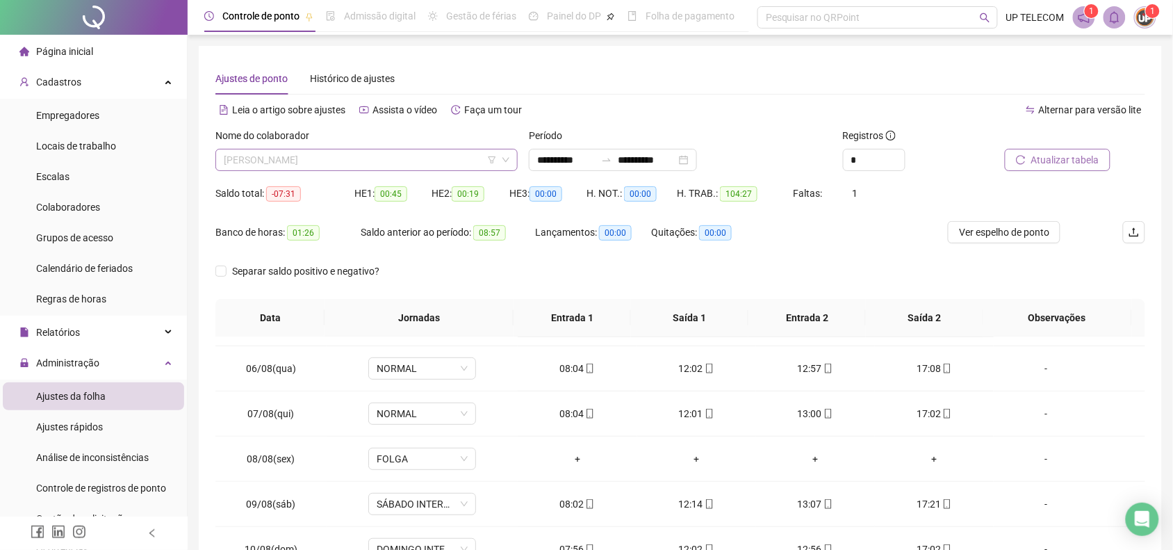
click at [352, 158] on span "[PERSON_NAME]" at bounding box center [367, 159] width 286 height 21
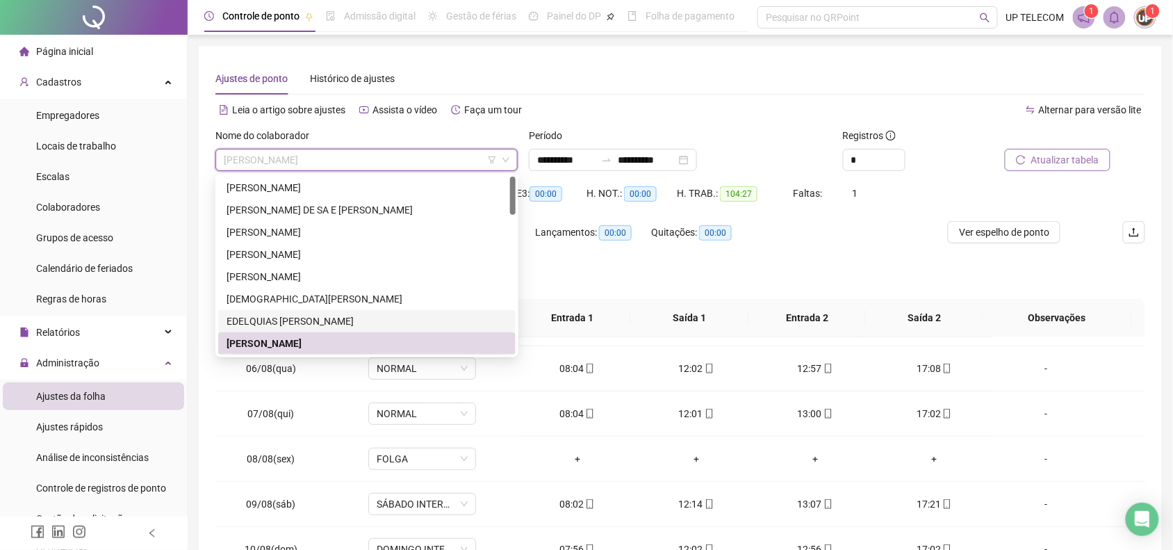
scroll to position [87, 0]
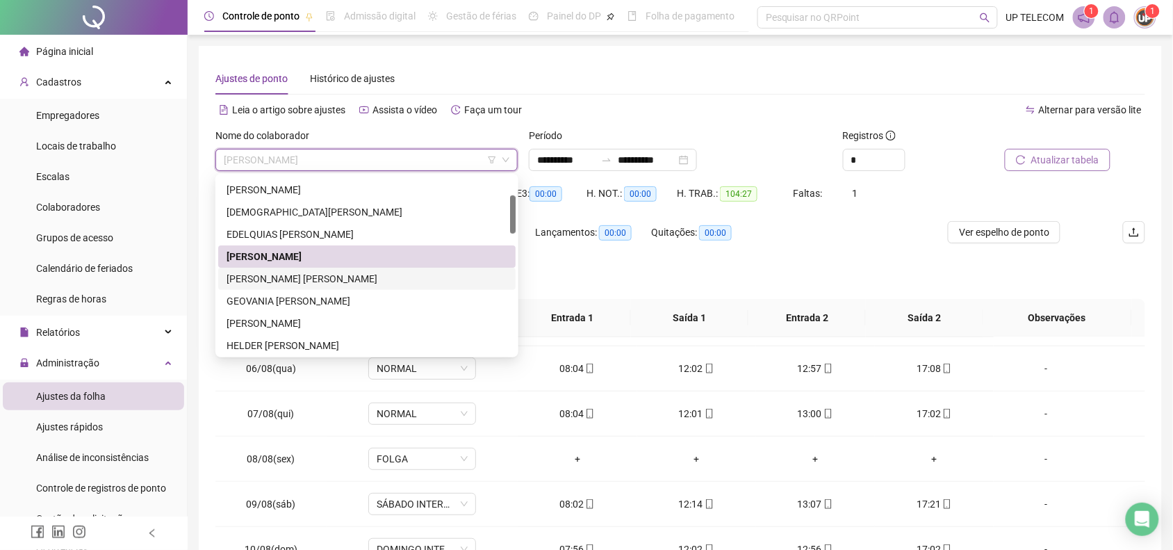
click at [286, 277] on div "[PERSON_NAME] [PERSON_NAME]" at bounding box center [367, 278] width 281 height 15
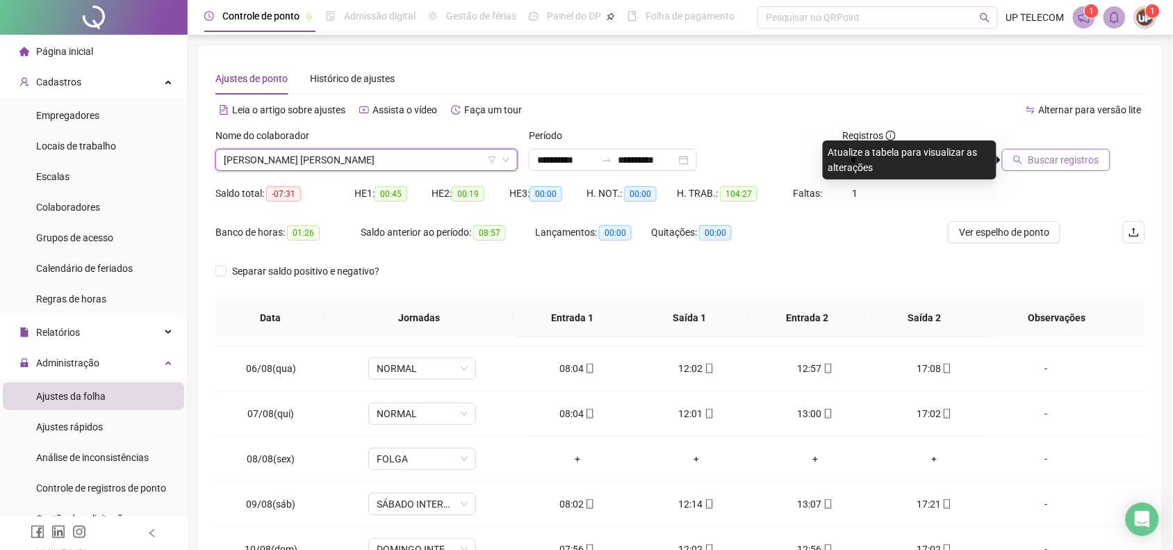
click at [442, 158] on span "[PERSON_NAME] [PERSON_NAME]" at bounding box center [367, 159] width 286 height 21
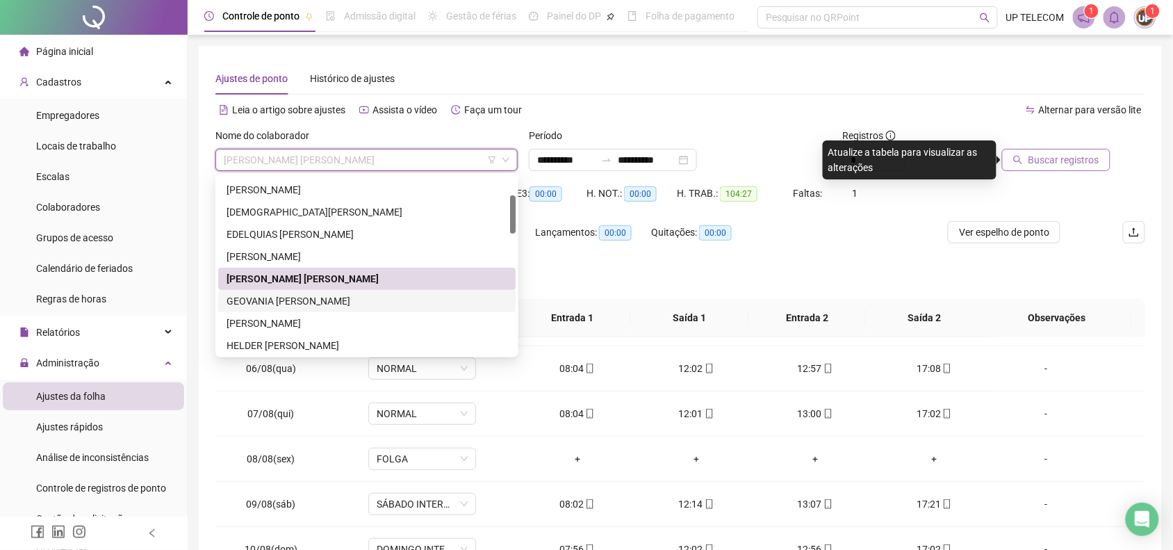
click at [259, 306] on div "GEOVANIA [PERSON_NAME]" at bounding box center [367, 300] width 281 height 15
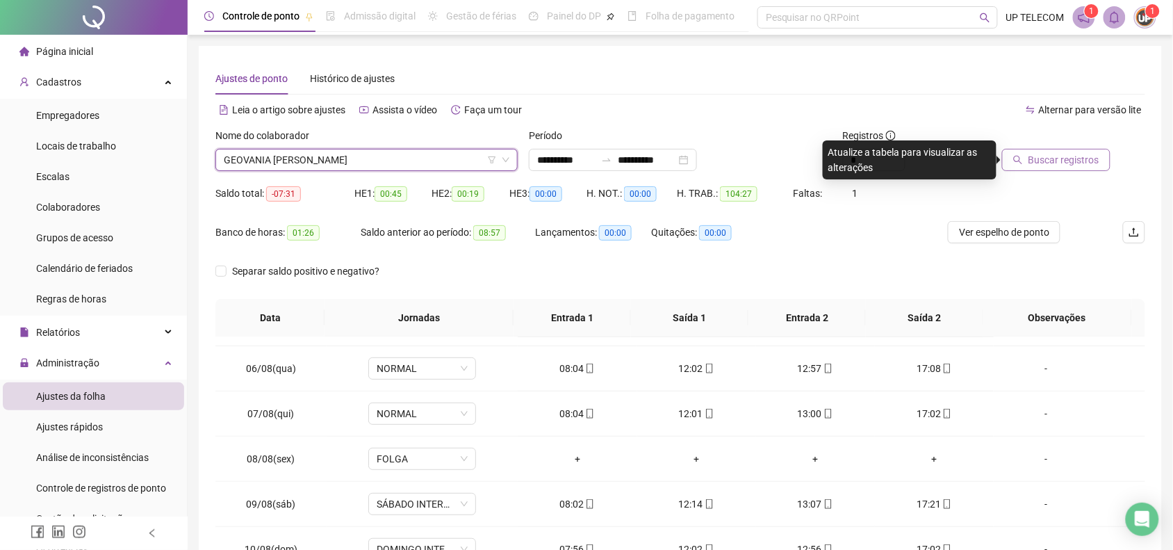
click at [1079, 168] on button "Buscar registros" at bounding box center [1056, 160] width 108 height 22
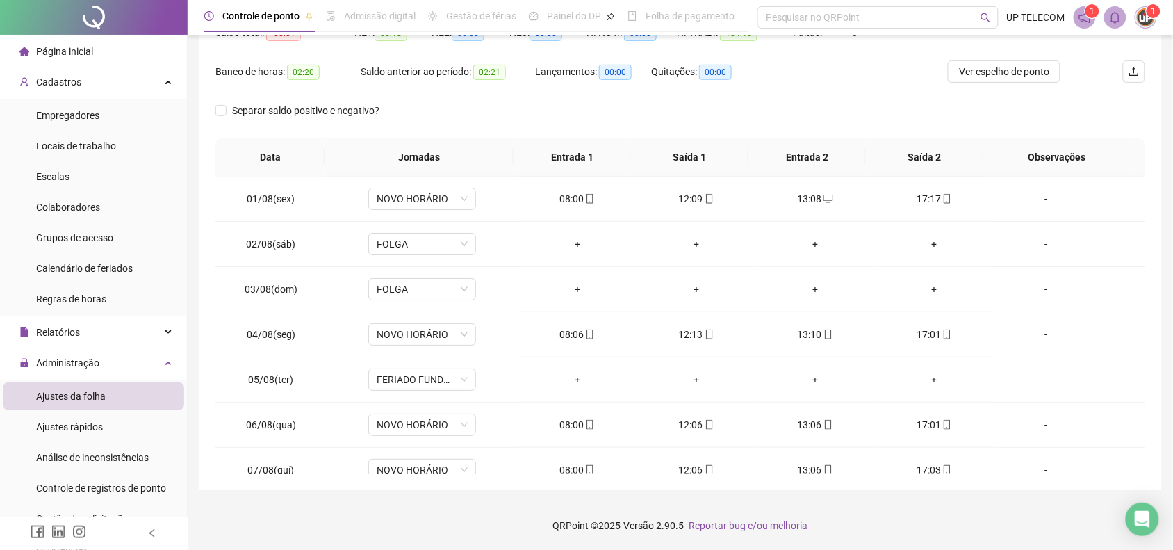
scroll to position [74, 0]
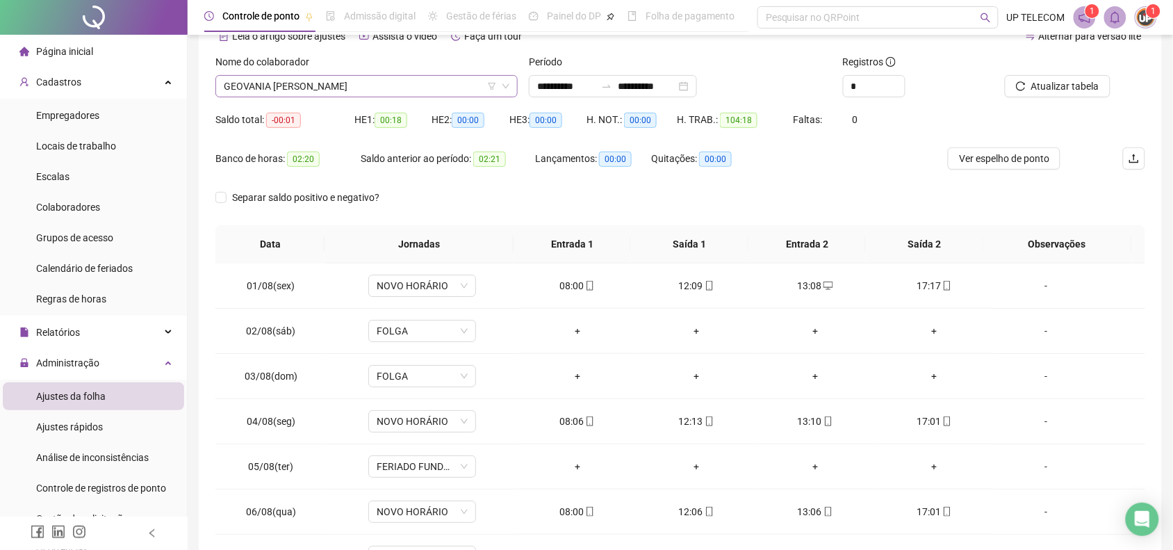
click at [377, 85] on span "GEOVANIA [PERSON_NAME]" at bounding box center [367, 86] width 286 height 21
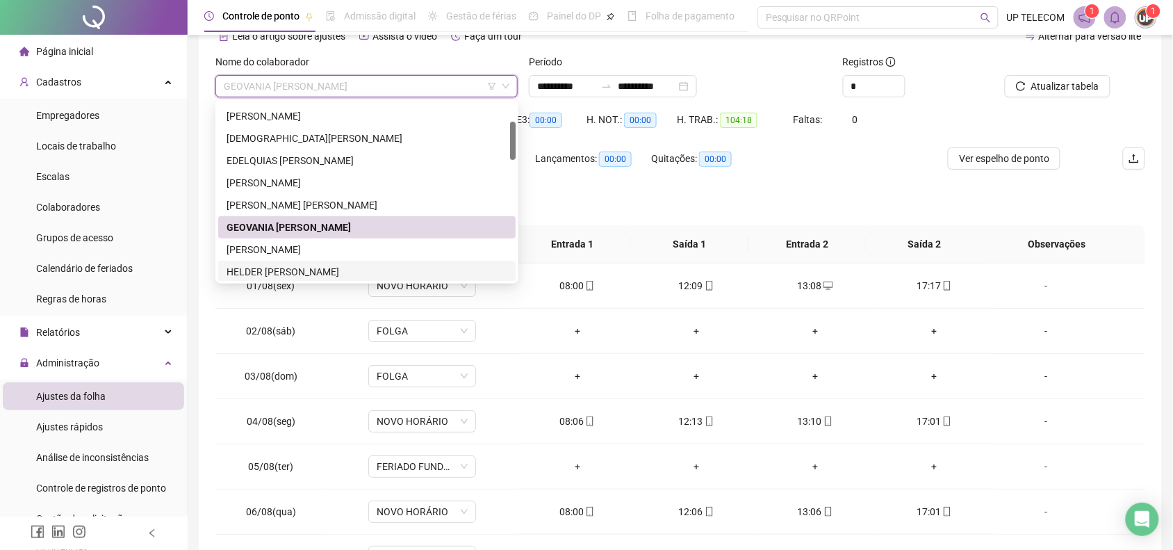
scroll to position [174, 0]
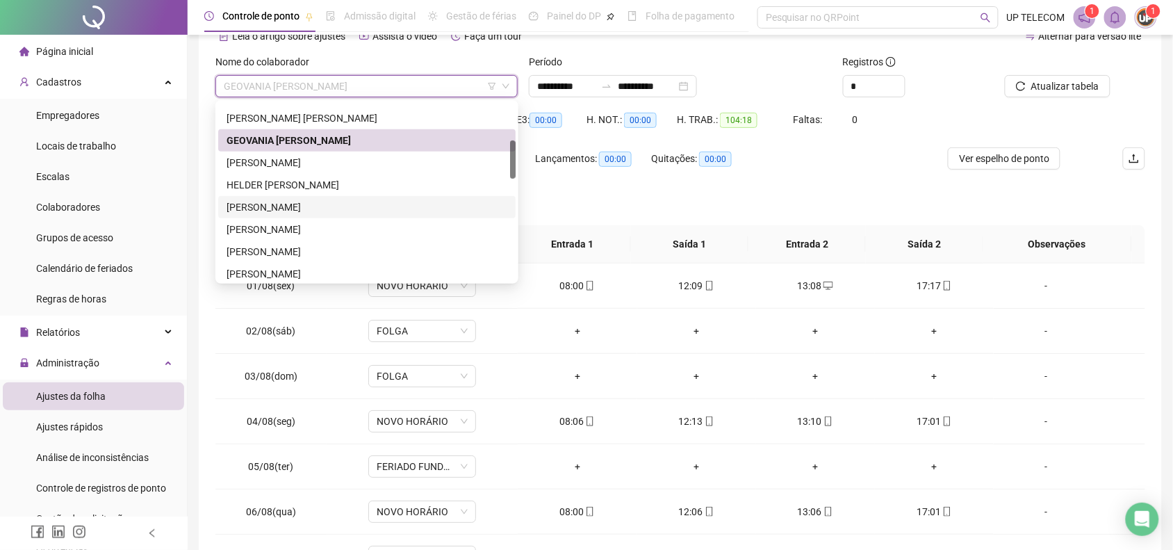
click at [300, 202] on div "[PERSON_NAME]" at bounding box center [367, 206] width 281 height 15
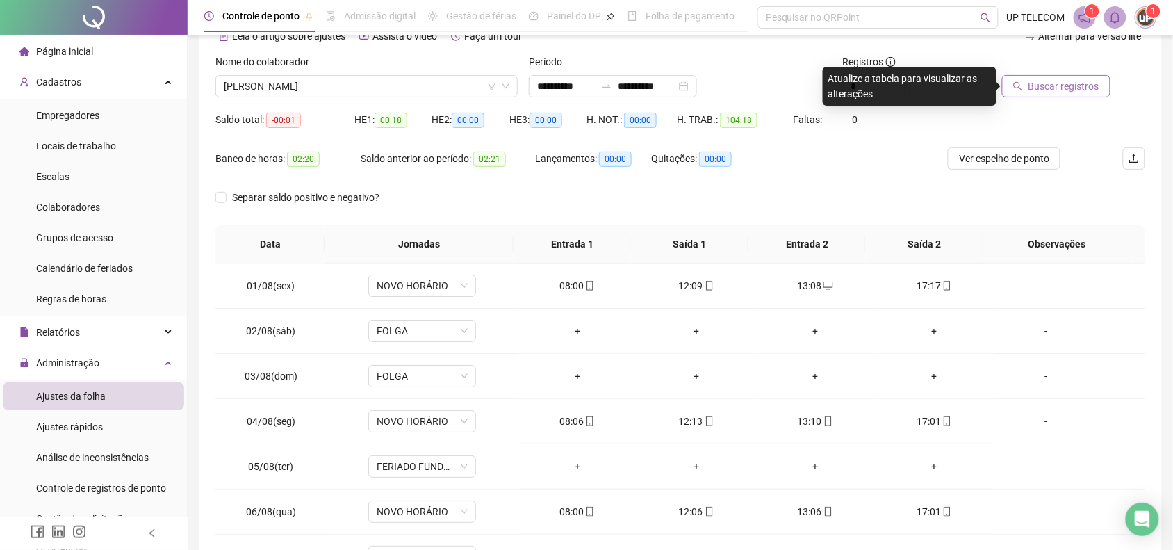
click at [1048, 81] on span "Buscar registros" at bounding box center [1064, 86] width 71 height 15
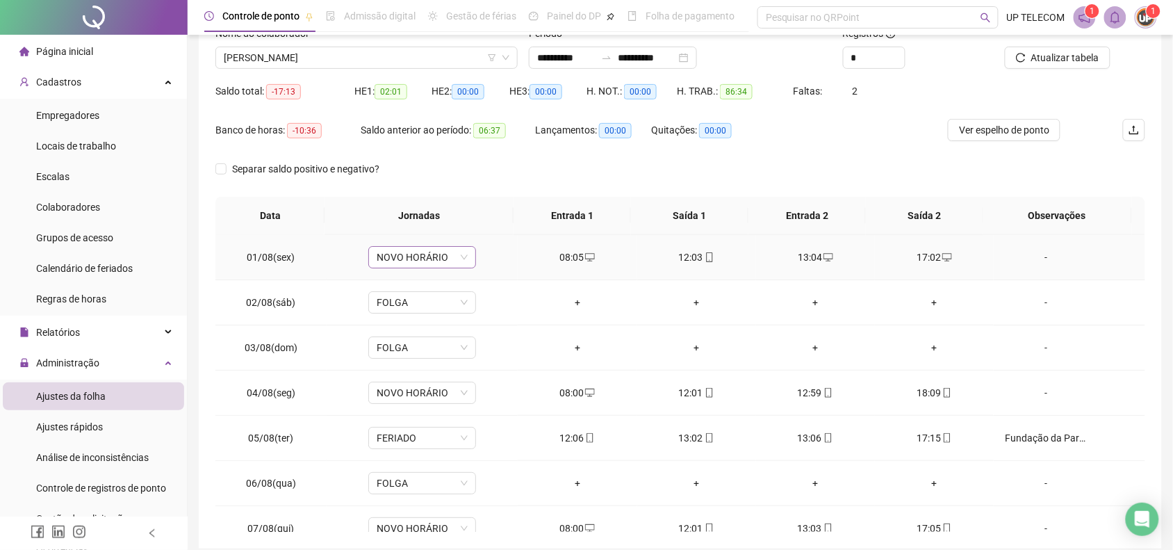
scroll to position [0, 0]
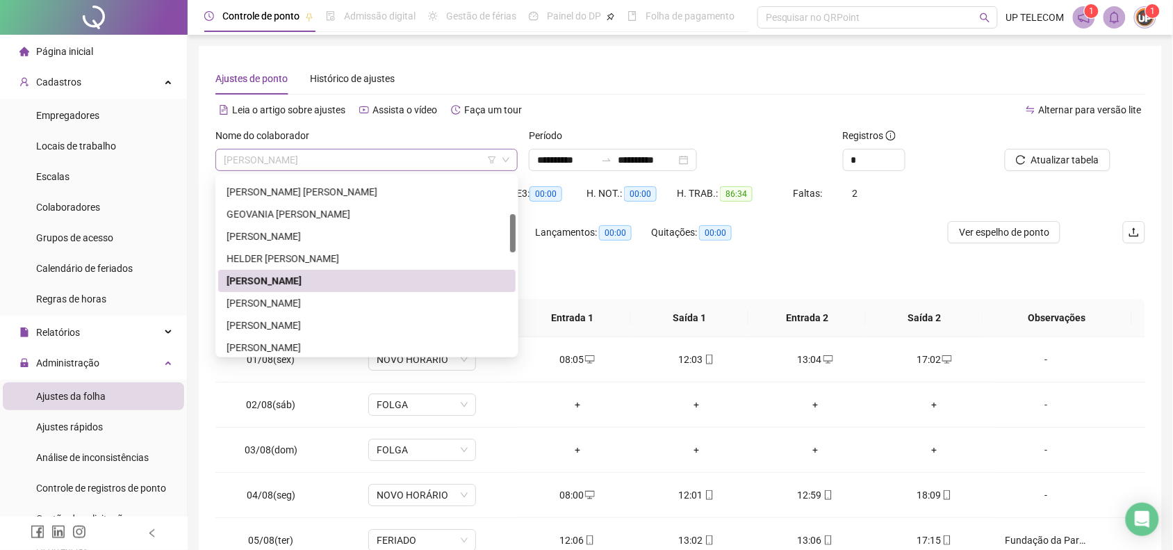
click at [391, 161] on span "[PERSON_NAME]" at bounding box center [367, 159] width 286 height 21
click at [343, 320] on div "[PERSON_NAME]" at bounding box center [367, 325] width 281 height 15
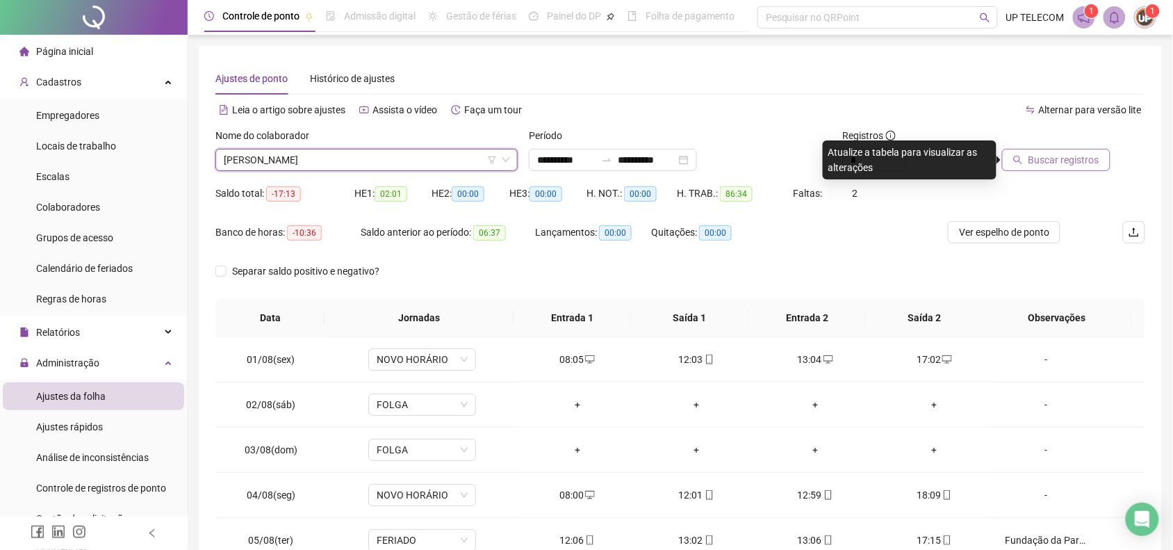
click at [1068, 163] on span "Buscar registros" at bounding box center [1064, 159] width 71 height 15
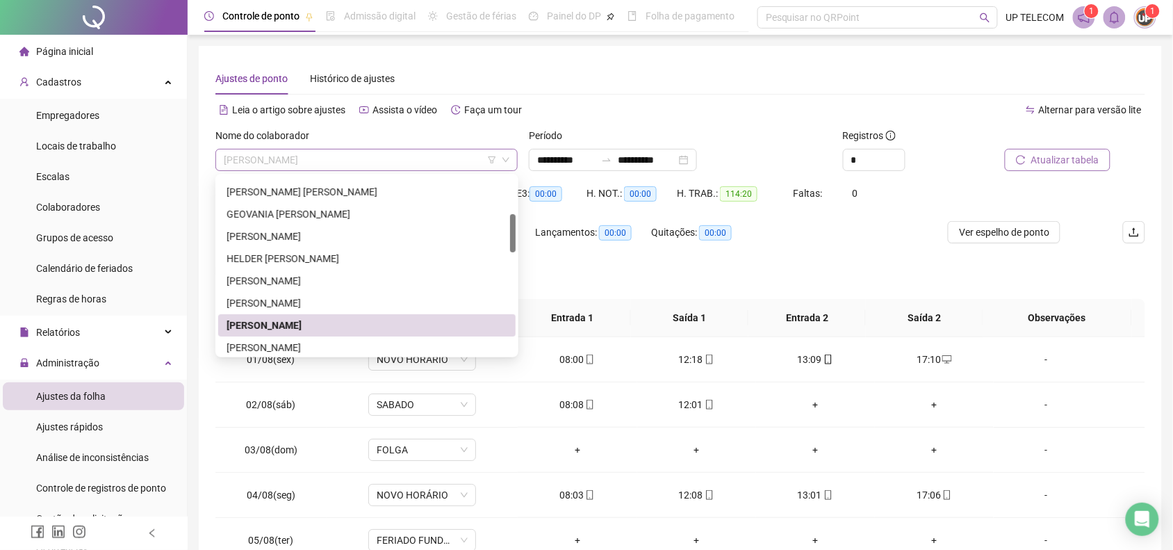
click at [355, 165] on span "[PERSON_NAME]" at bounding box center [367, 159] width 286 height 21
click at [306, 344] on div "[PERSON_NAME]" at bounding box center [367, 347] width 281 height 15
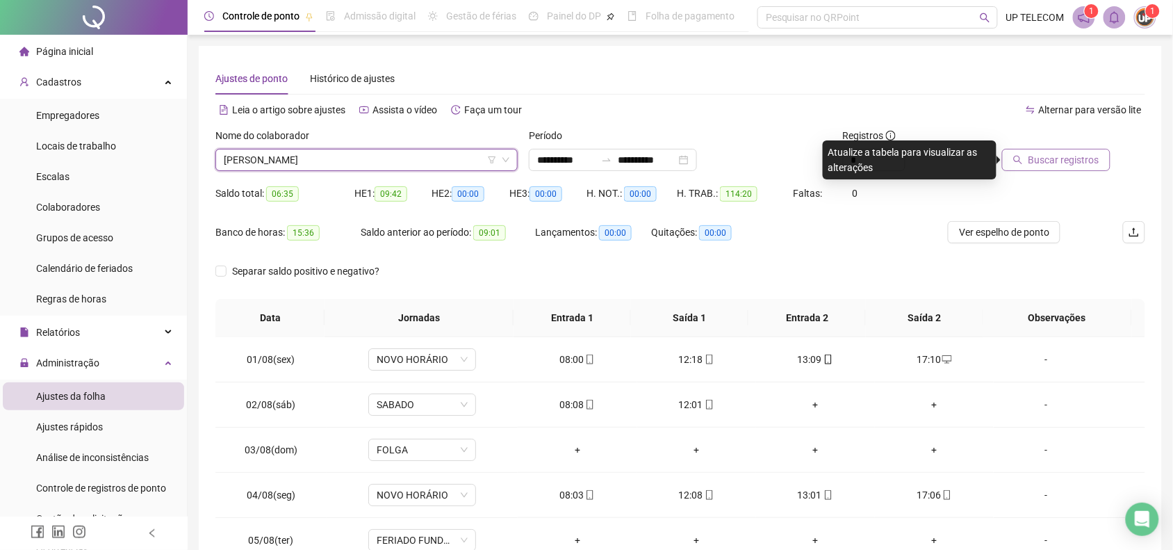
click at [1059, 165] on span "Buscar registros" at bounding box center [1064, 159] width 71 height 15
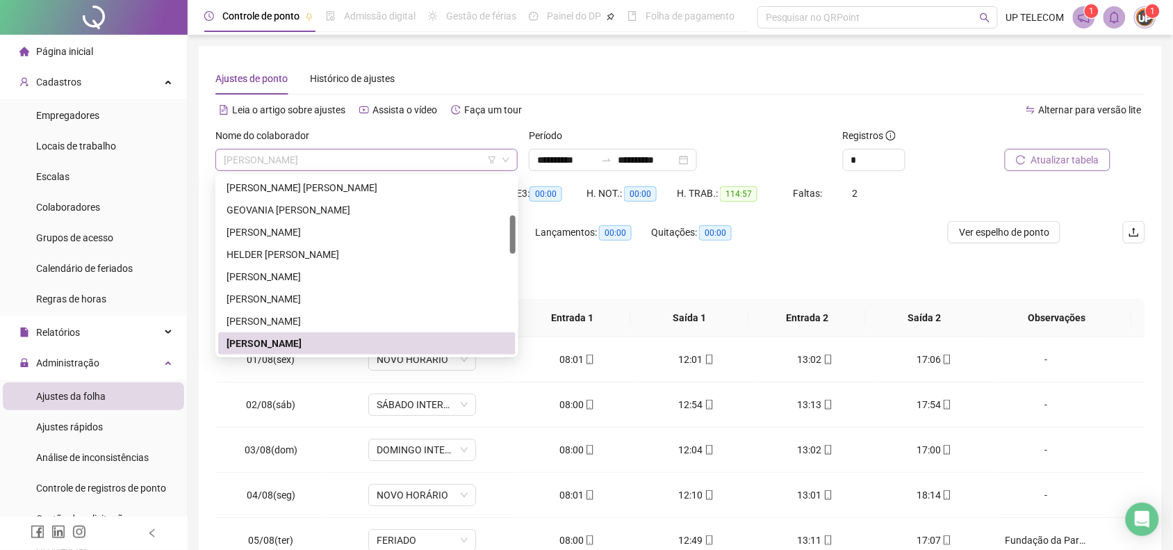
click at [359, 158] on span "[PERSON_NAME]" at bounding box center [367, 159] width 286 height 21
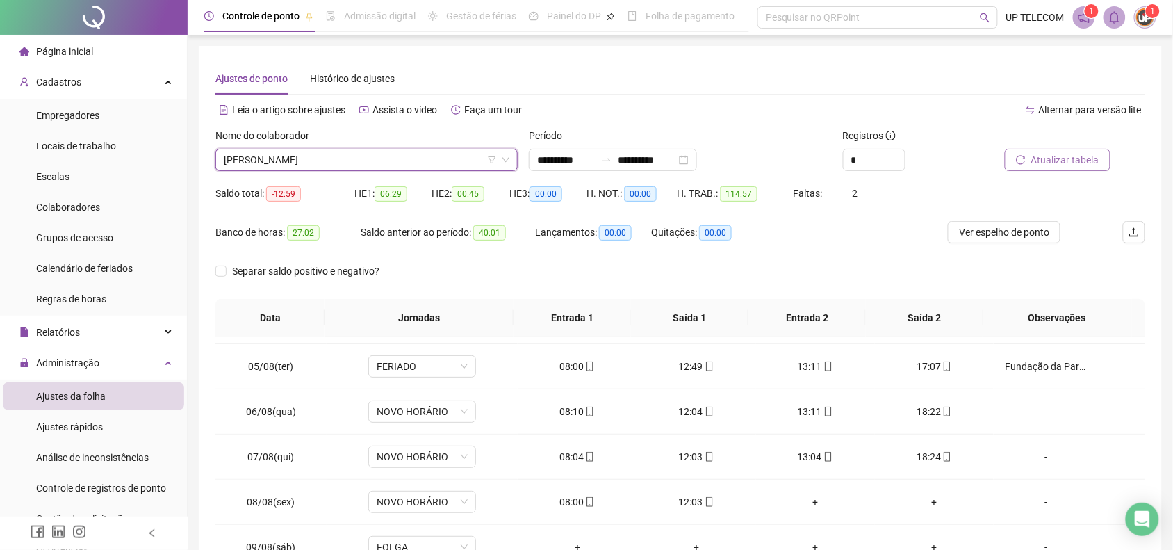
scroll to position [348, 0]
